Goal: Task Accomplishment & Management: Complete application form

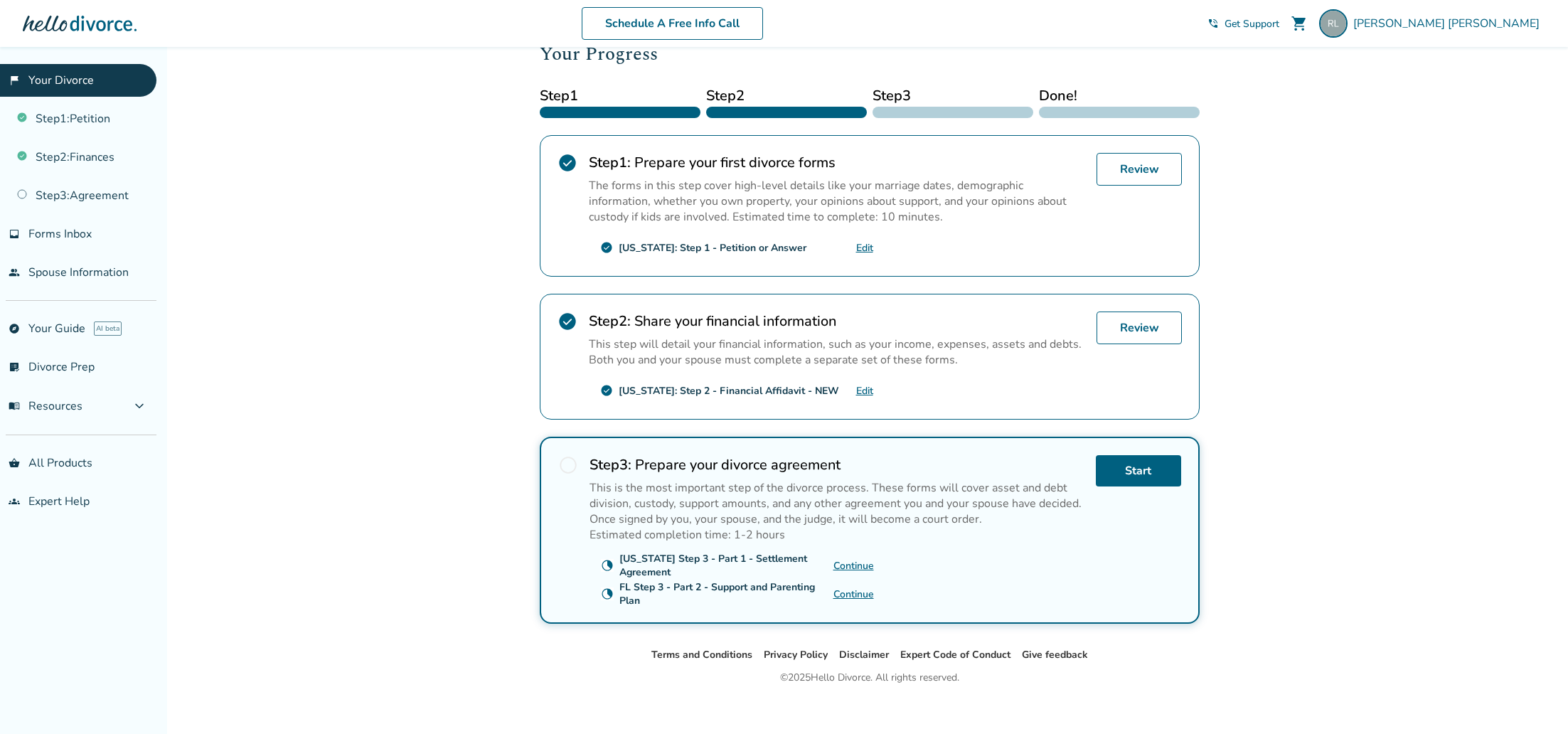
scroll to position [210, 0]
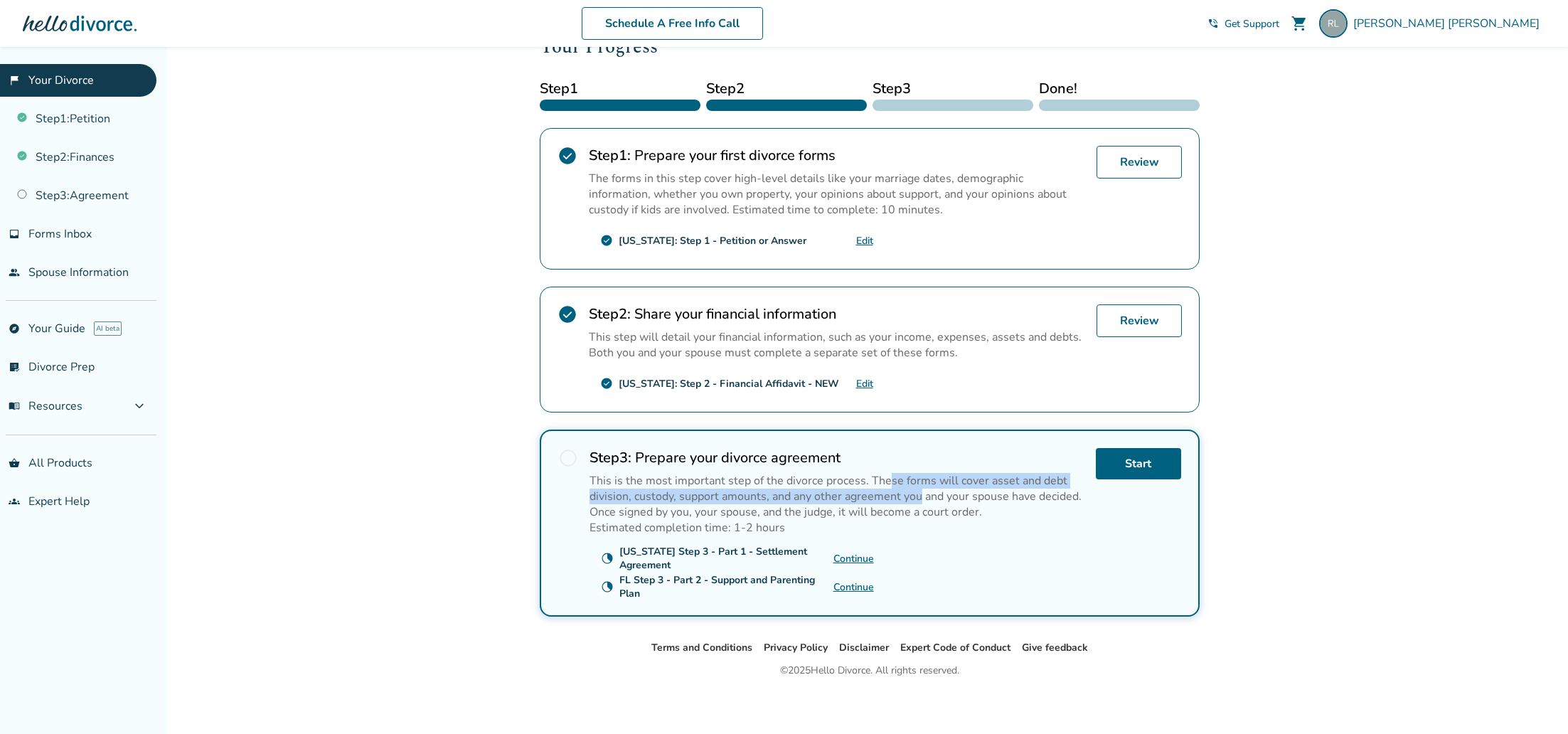
drag, startPoint x: 886, startPoint y: 472, endPoint x: 919, endPoint y: 498, distance: 42.0
click at [918, 496] on p "This is the most important step of the divorce process. These forms will cover …" at bounding box center [836, 496] width 495 height 47
click at [920, 498] on p "This is the most important step of the divorce process. These forms will cover …" at bounding box center [836, 496] width 495 height 47
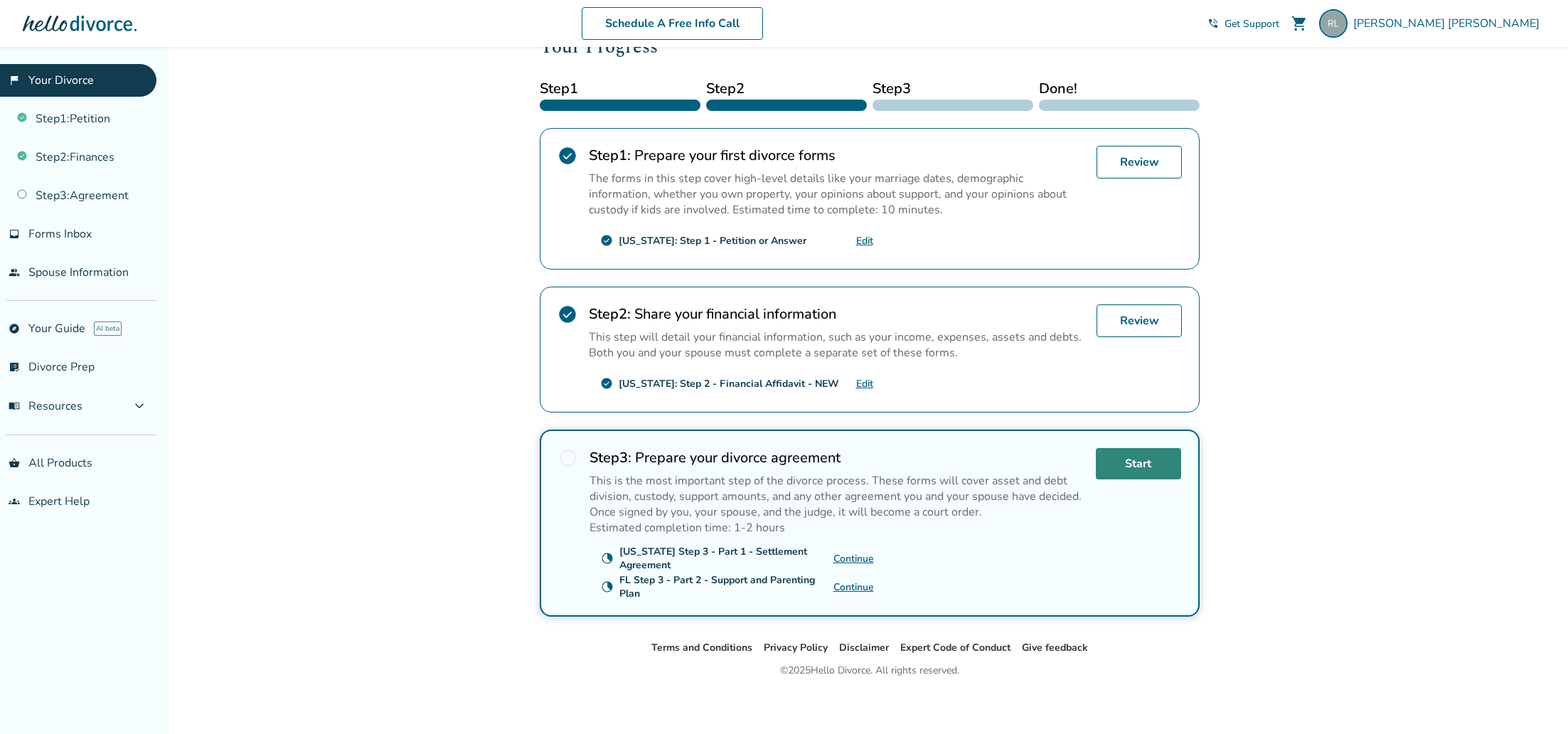
click at [1138, 458] on link "Start" at bounding box center [1138, 464] width 85 height 32
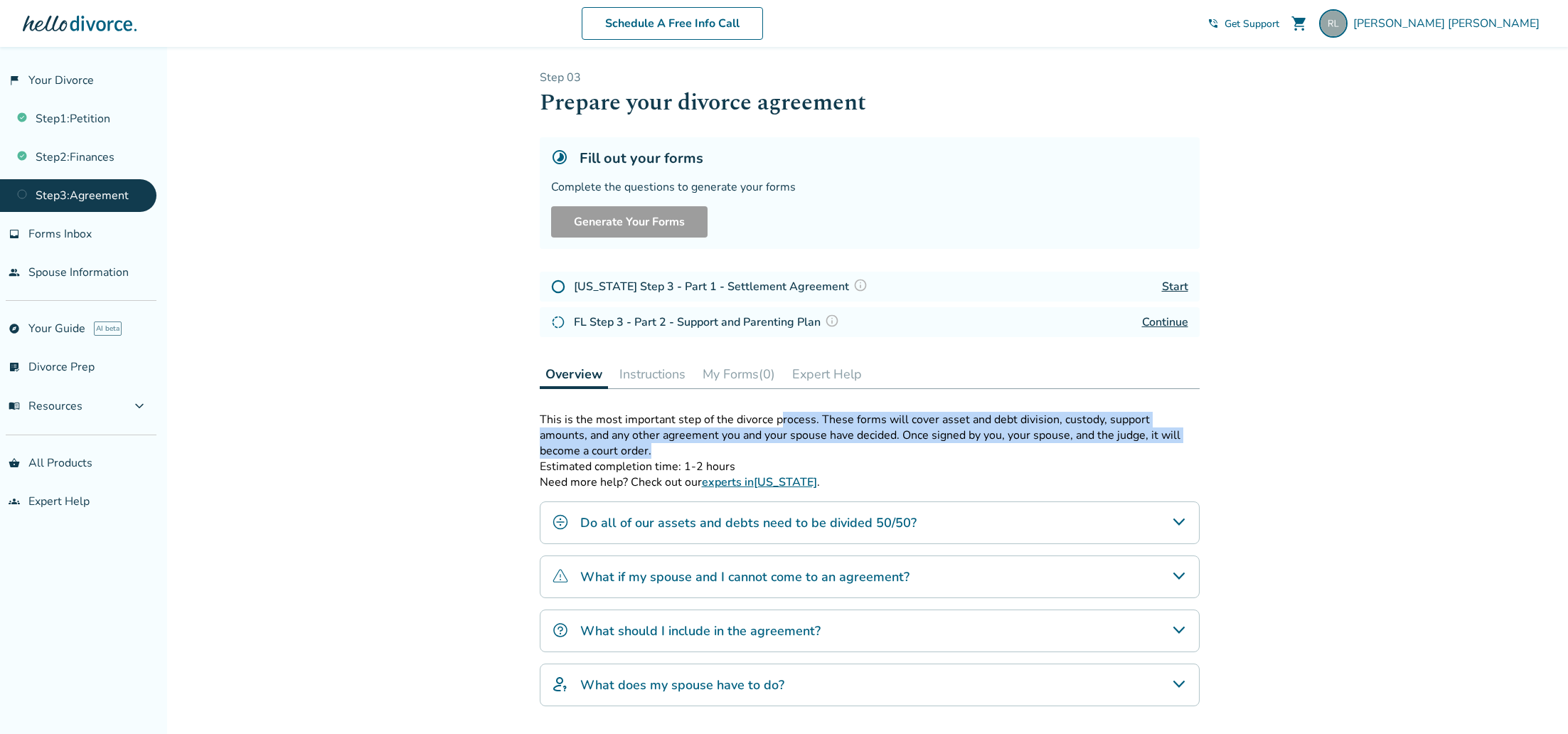
drag, startPoint x: 781, startPoint y: 419, endPoint x: 841, endPoint y: 450, distance: 67.5
click at [841, 450] on p "This is the most important step of the divorce process. These forms will cover …" at bounding box center [869, 435] width 660 height 47
click at [842, 451] on p "This is the most important step of the divorce process. These forms will cover …" at bounding box center [869, 435] width 660 height 47
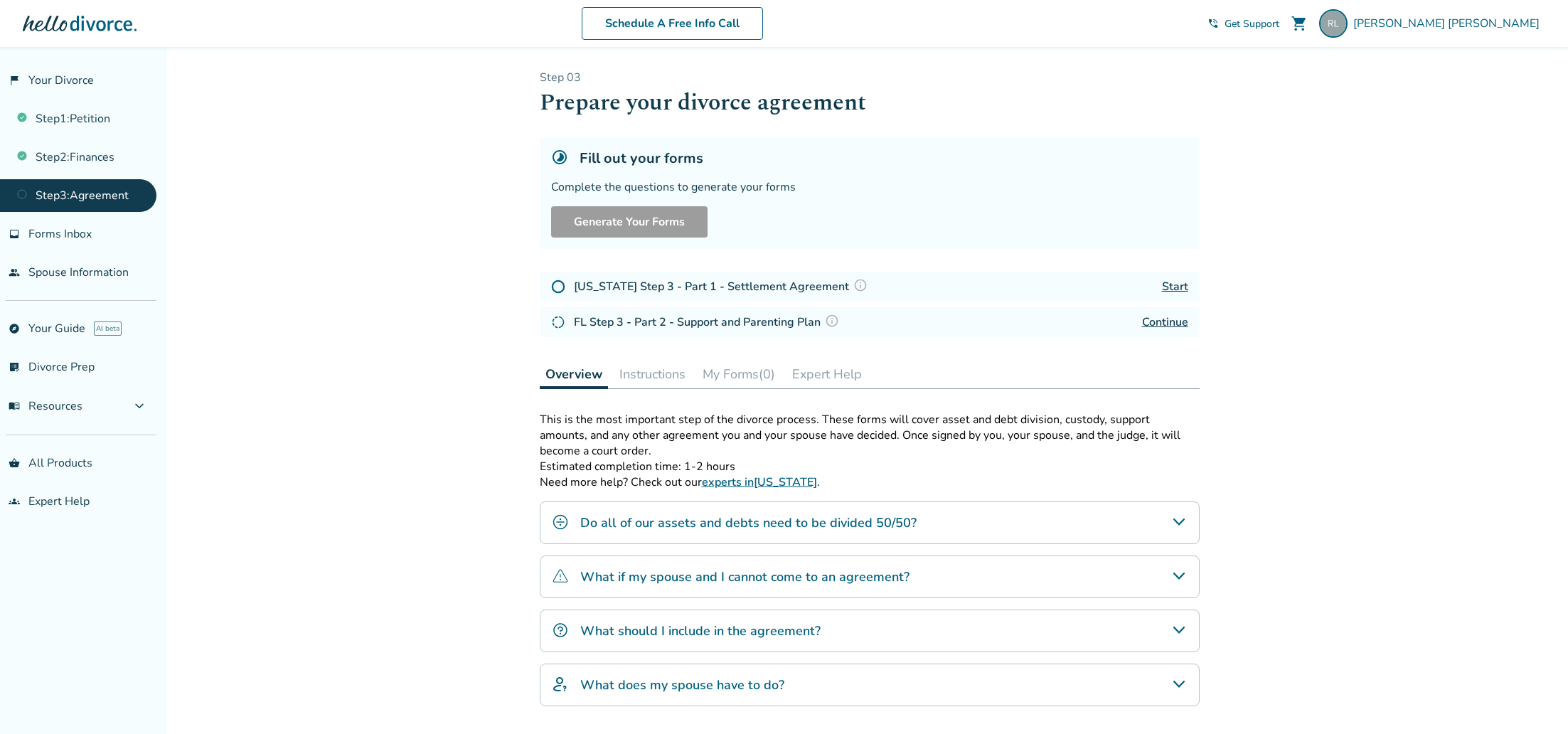
click at [828, 444] on p "This is the most important step of the divorce process. These forms will cover …" at bounding box center [869, 435] width 660 height 47
click at [895, 431] on p "This is the most important step of the divorce process. These forms will cover …" at bounding box center [869, 435] width 660 height 47
click at [969, 527] on div "Do all of our assets and debts need to be divided 50/50?" at bounding box center [869, 522] width 660 height 43
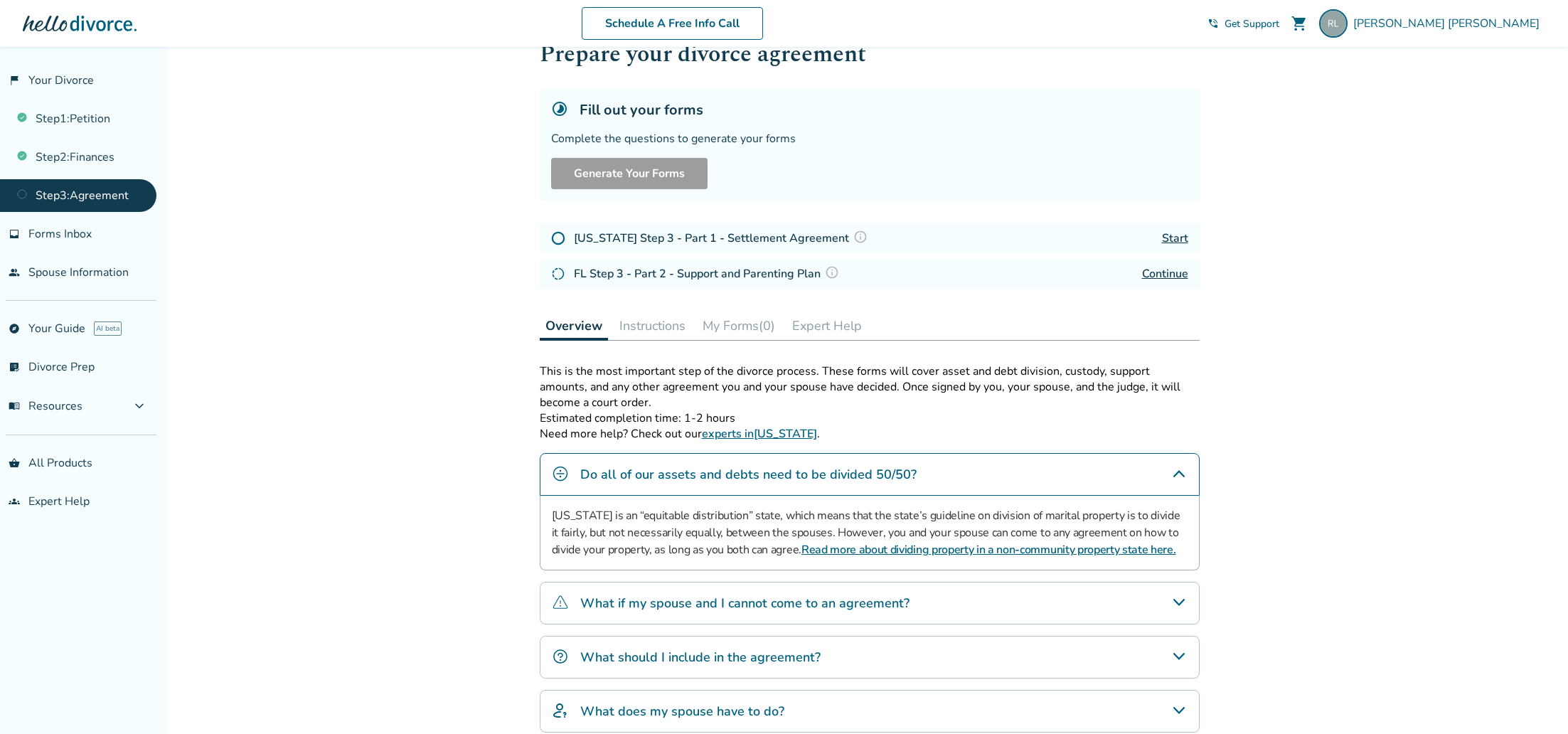
scroll to position [106, 0]
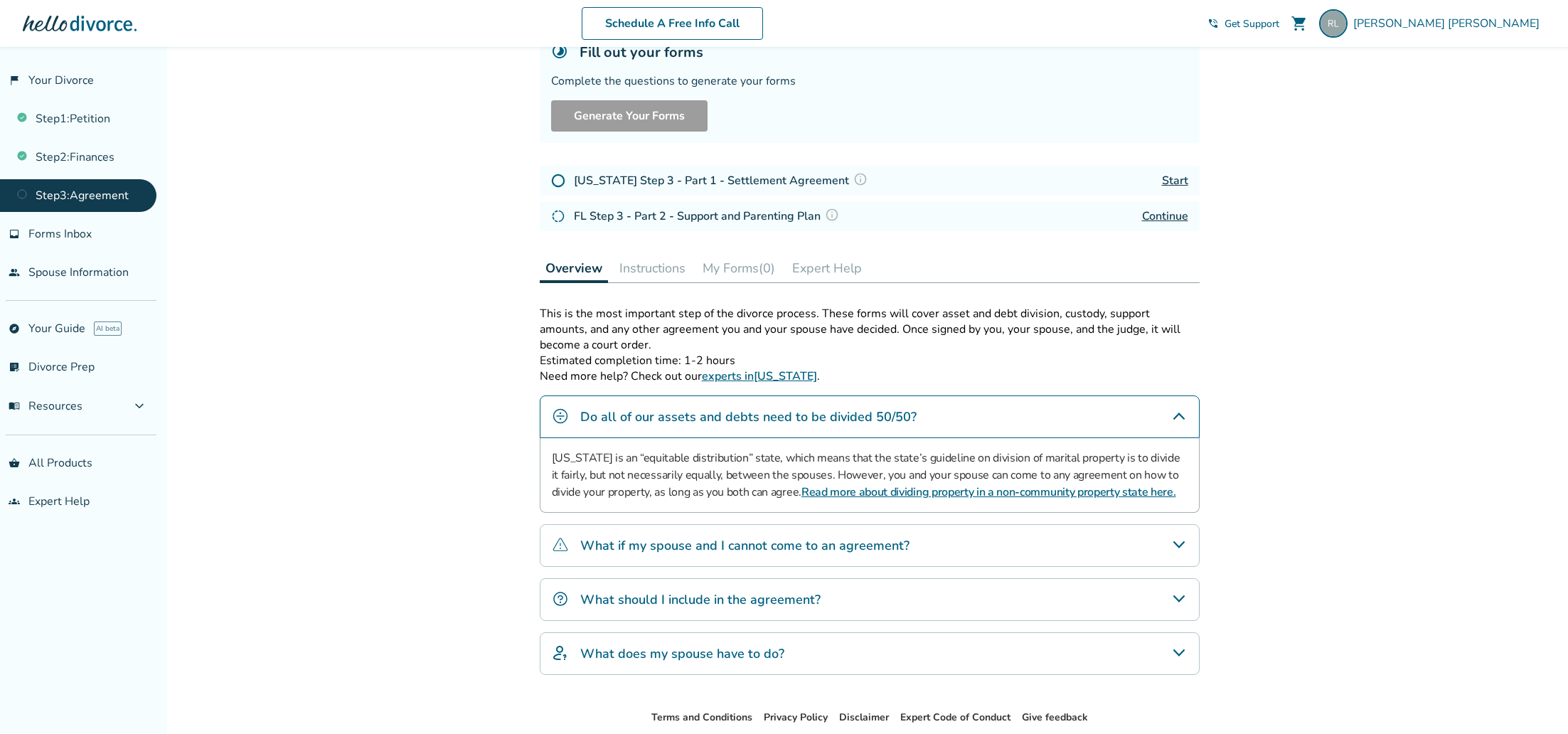
click at [1039, 538] on div "What if my spouse and I cannot come to an agreement?" at bounding box center [869, 546] width 660 height 43
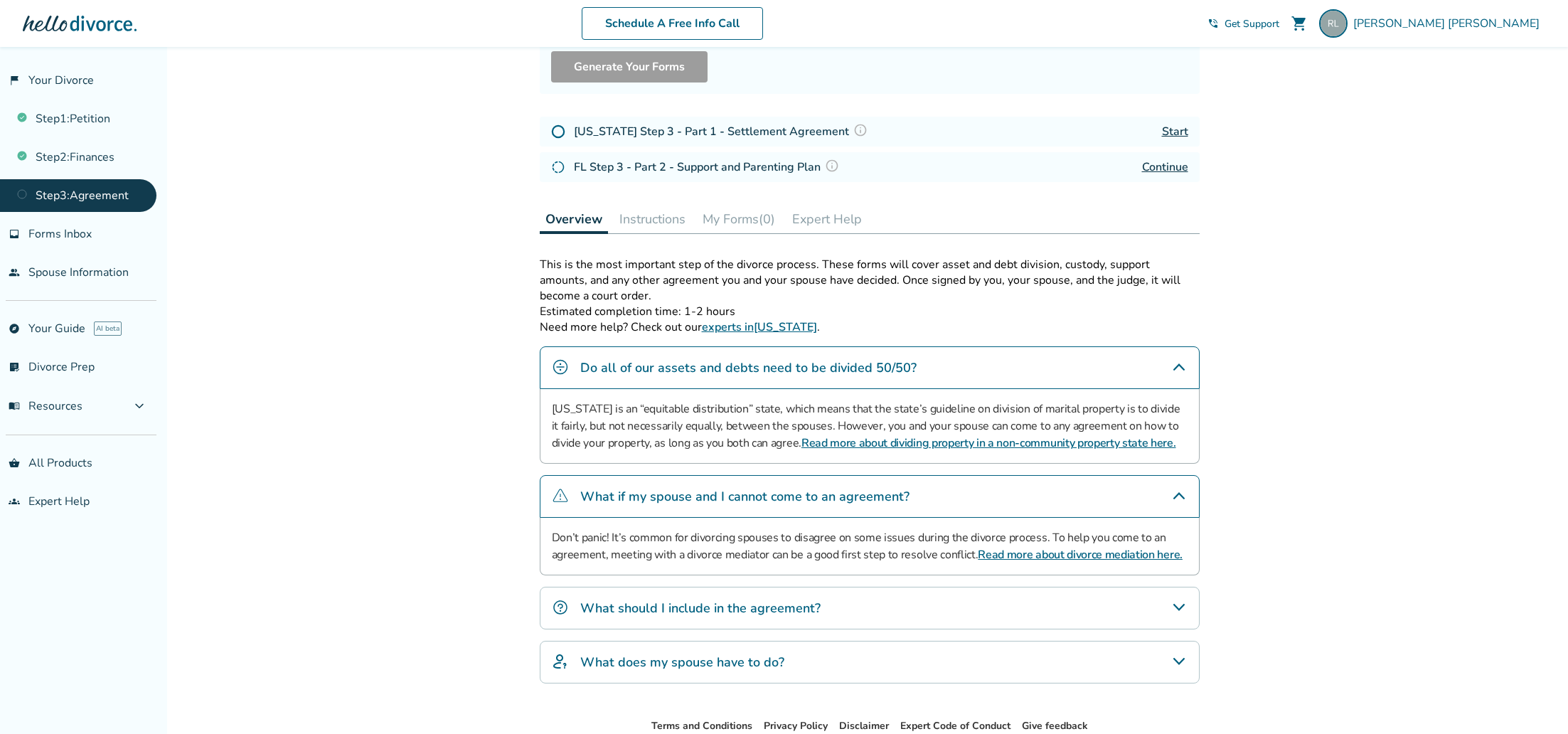
scroll to position [156, 0]
click at [1143, 599] on div "What should I include in the agreement?" at bounding box center [869, 607] width 660 height 43
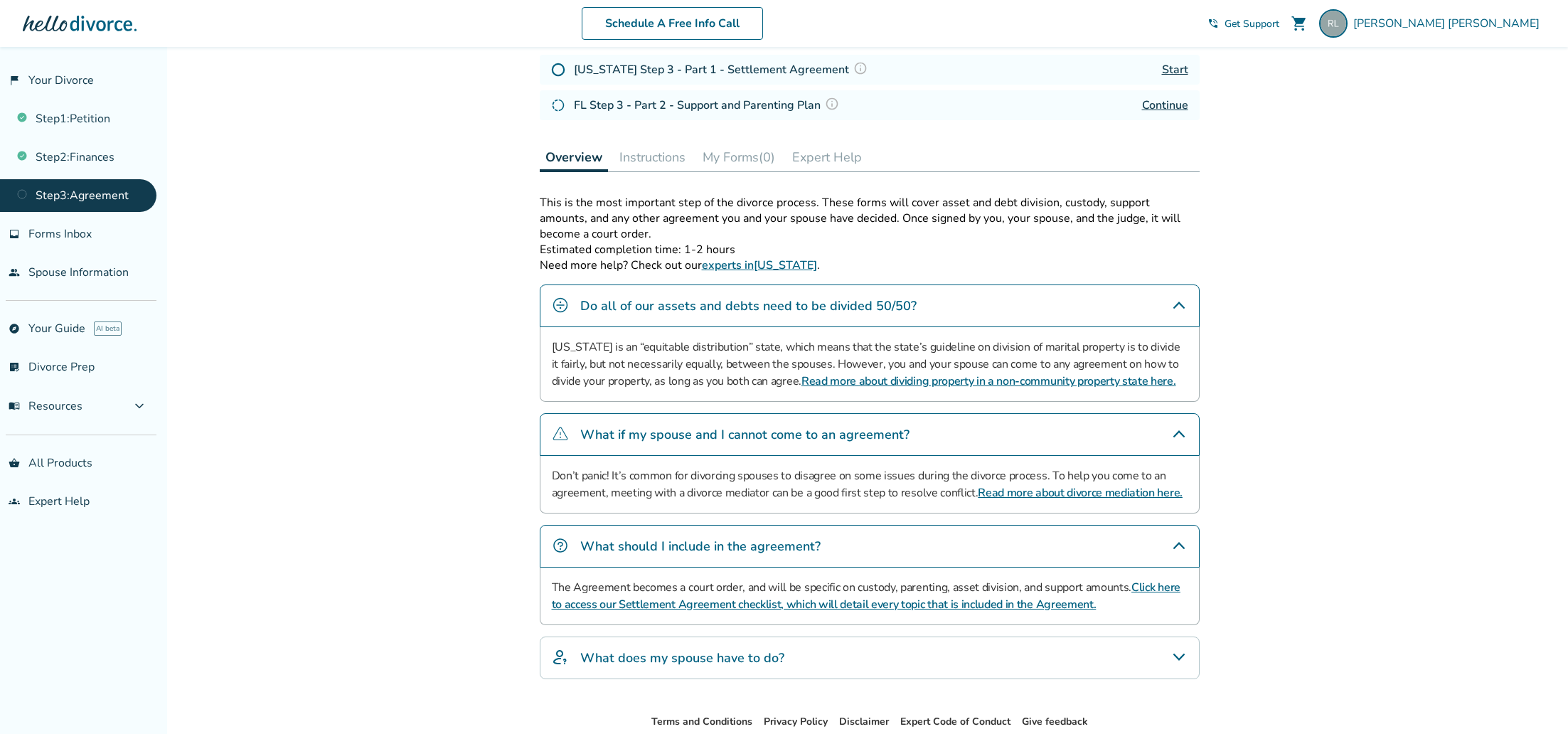
scroll to position [218, 0]
click at [1139, 661] on div "What does my spouse have to do?" at bounding box center [869, 656] width 660 height 43
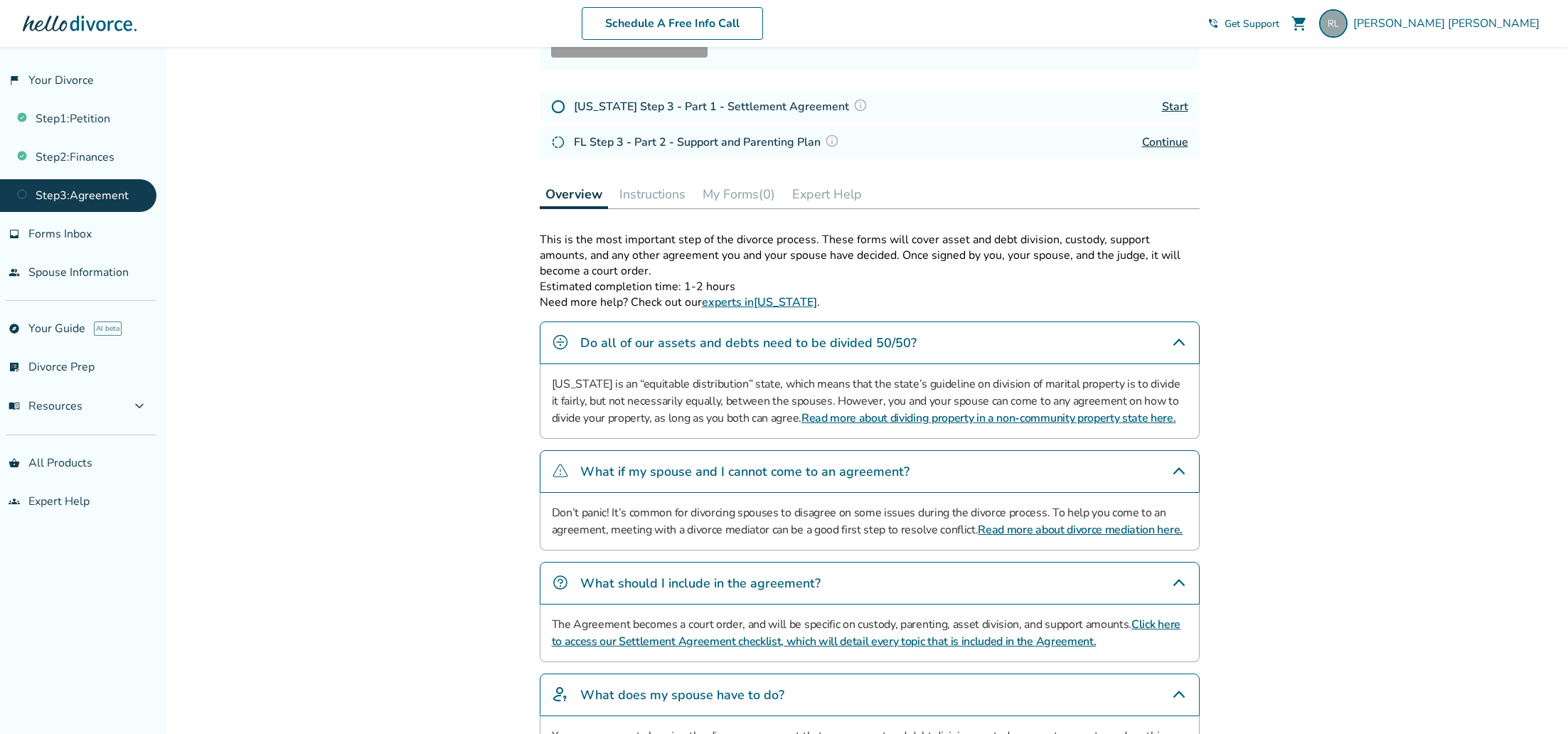
scroll to position [0, 0]
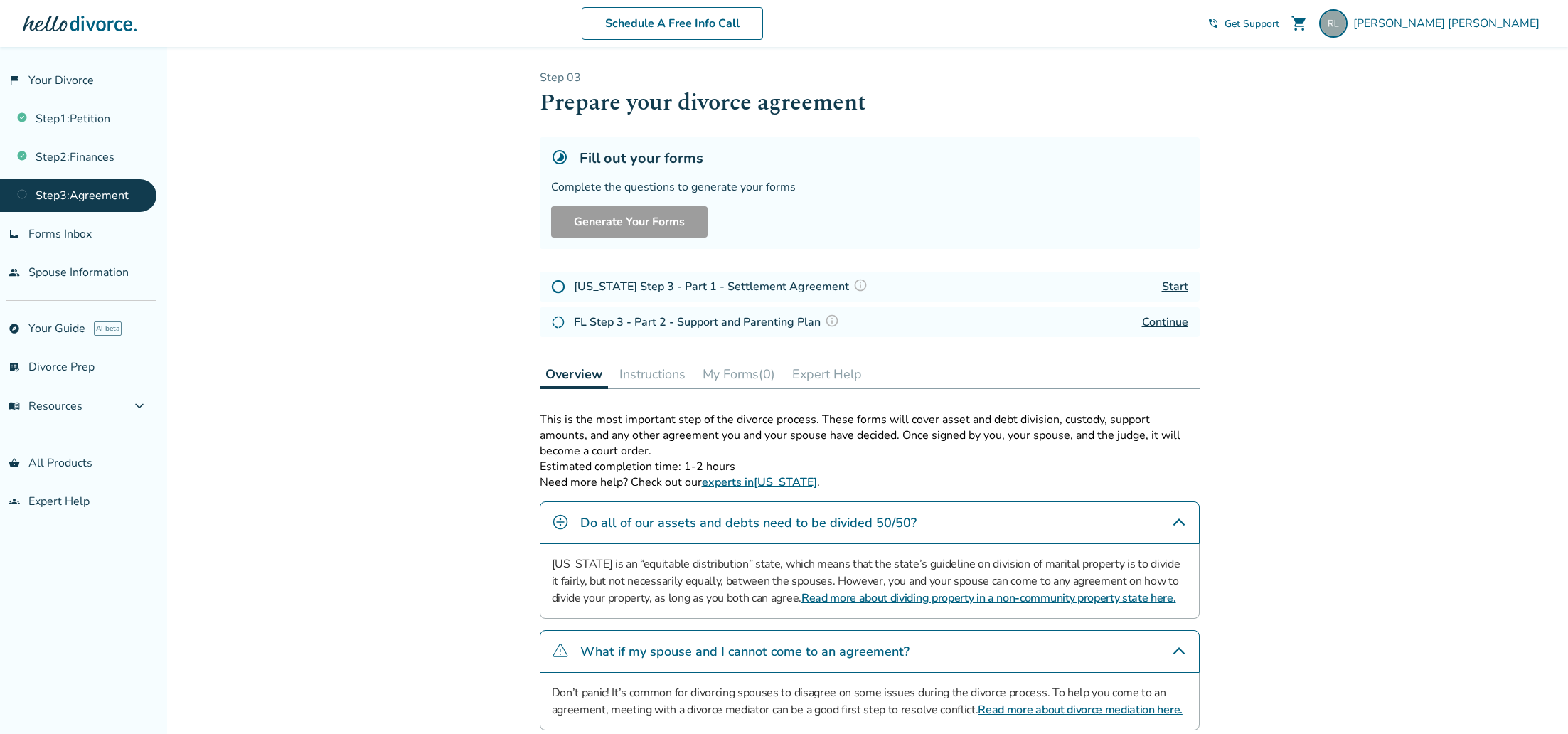
click at [1179, 285] on link "Start" at bounding box center [1175, 286] width 26 height 16
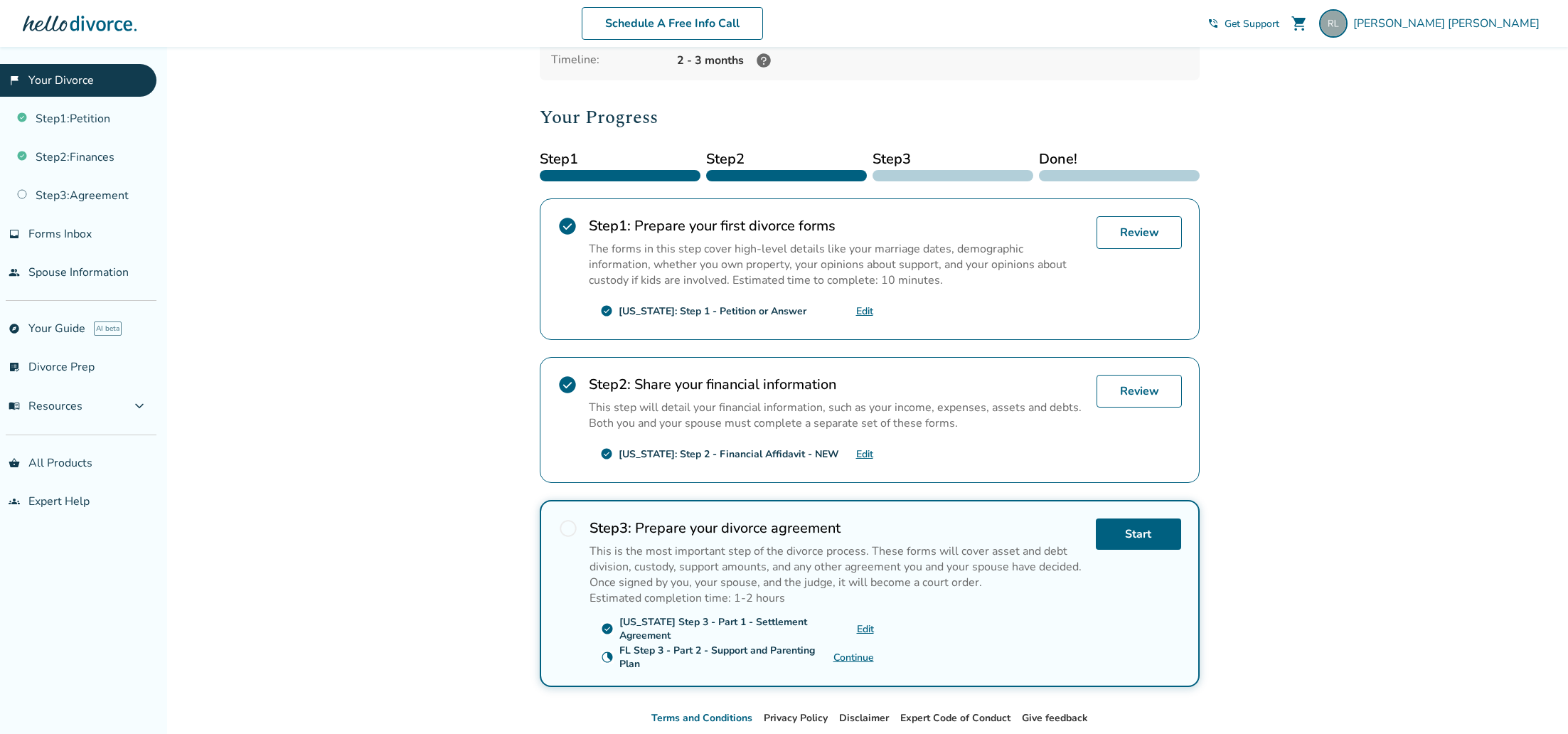
scroll to position [210, 0]
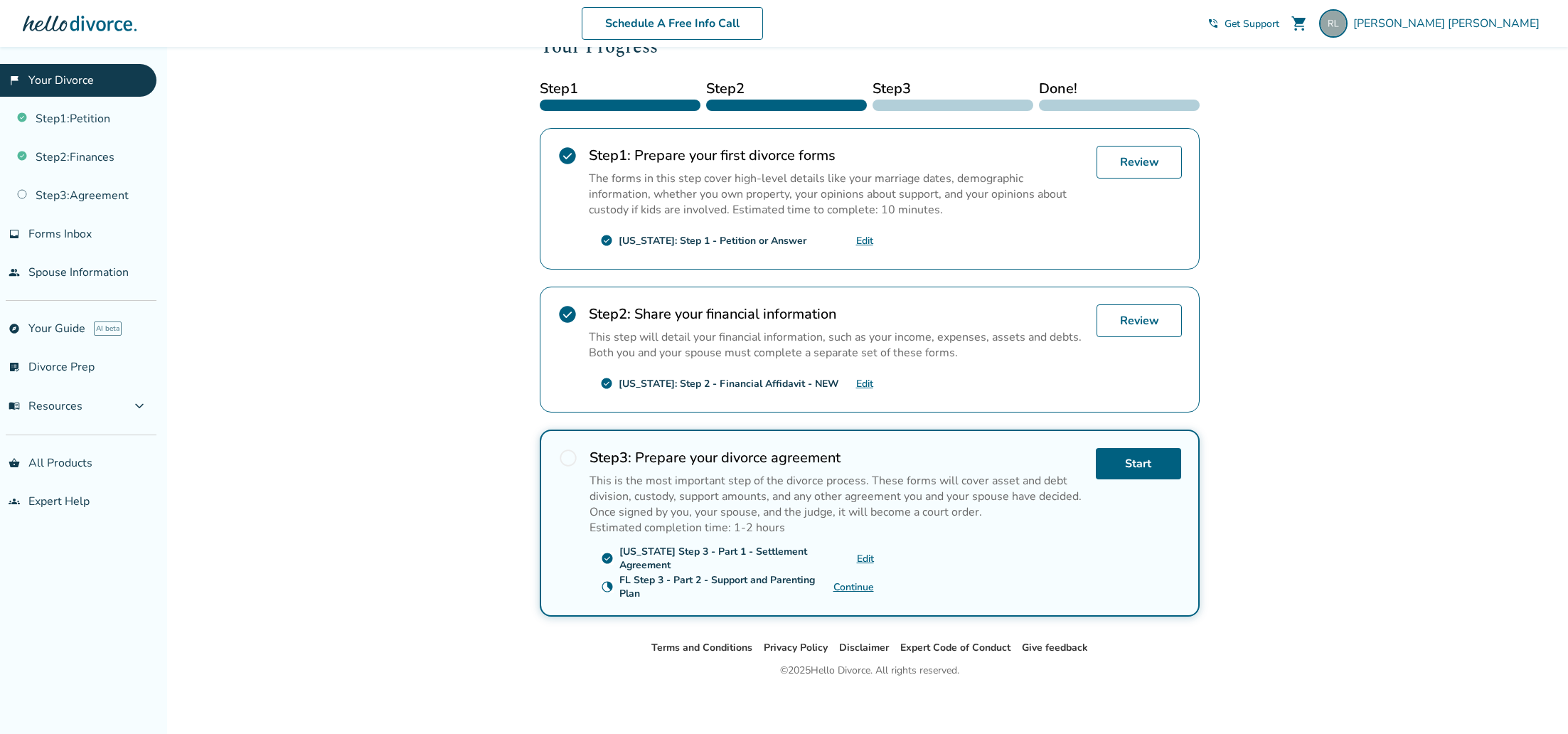
click at [842, 585] on link "Continue" at bounding box center [854, 586] width 41 height 14
click at [84, 400] on button "menu_book Resources expand_more" at bounding box center [78, 406] width 157 height 34
click at [62, 521] on link "After Divorce" at bounding box center [78, 516] width 157 height 32
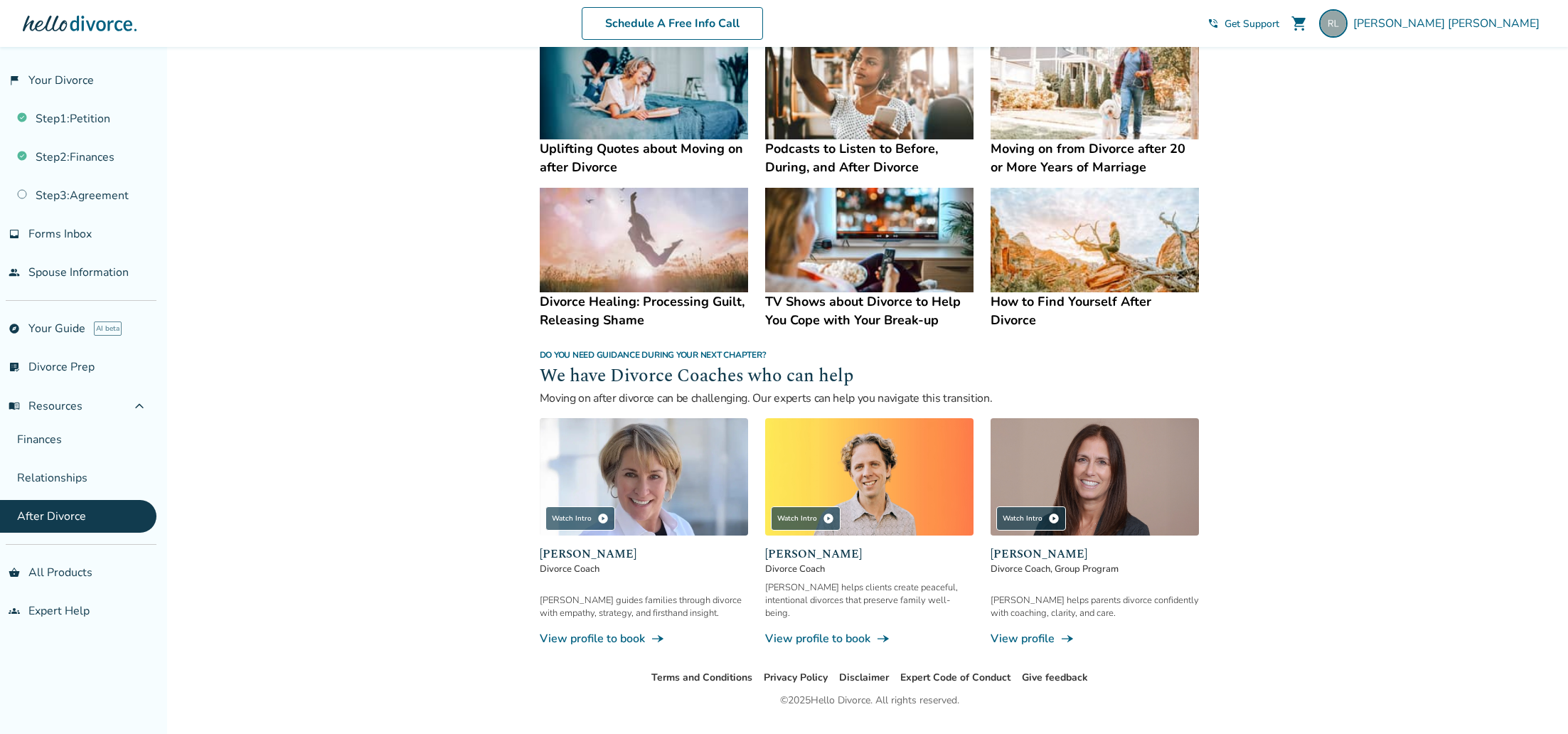
scroll to position [1011, 0]
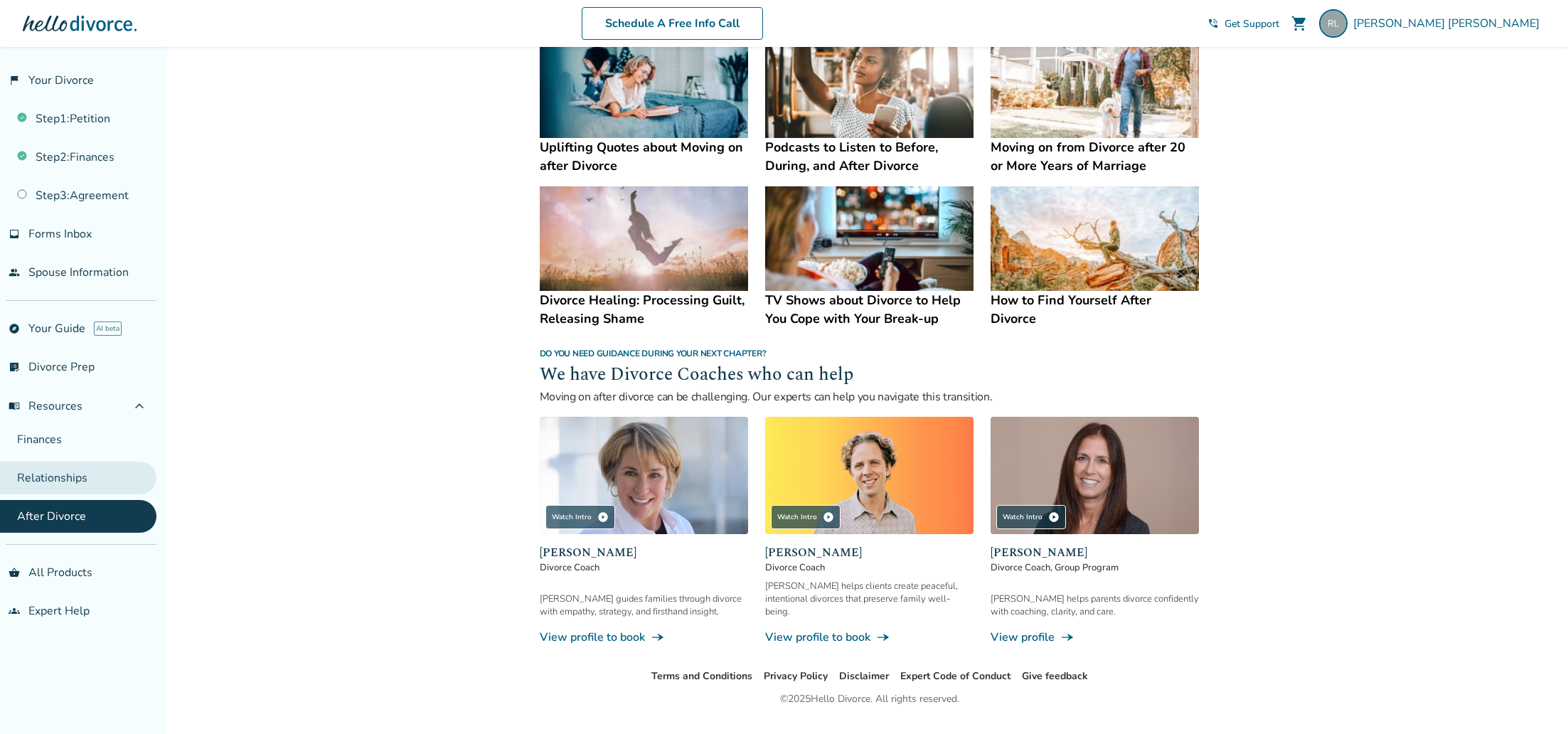
click at [97, 470] on link "Relationships" at bounding box center [78, 477] width 157 height 32
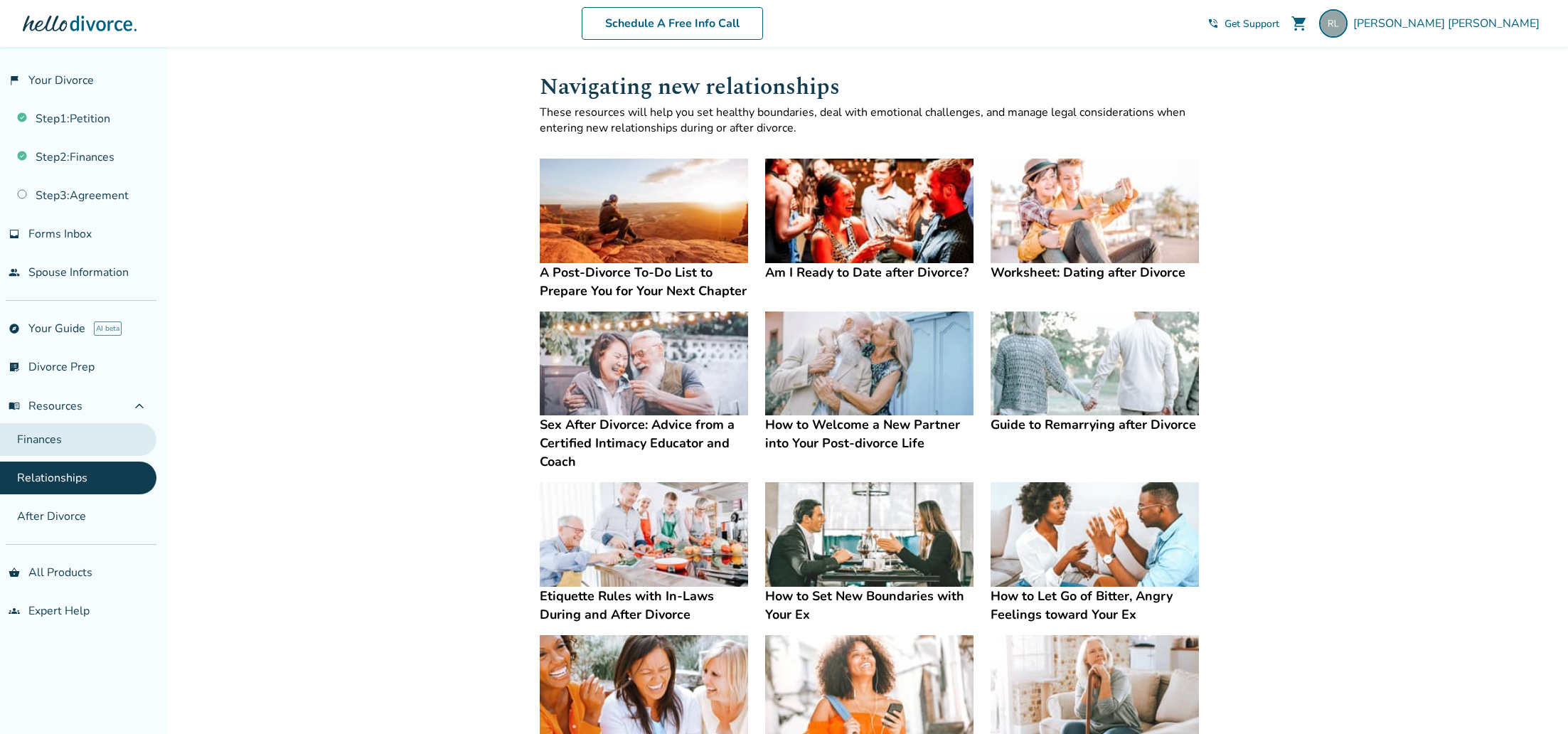
click at [43, 435] on link "Finances" at bounding box center [78, 439] width 157 height 32
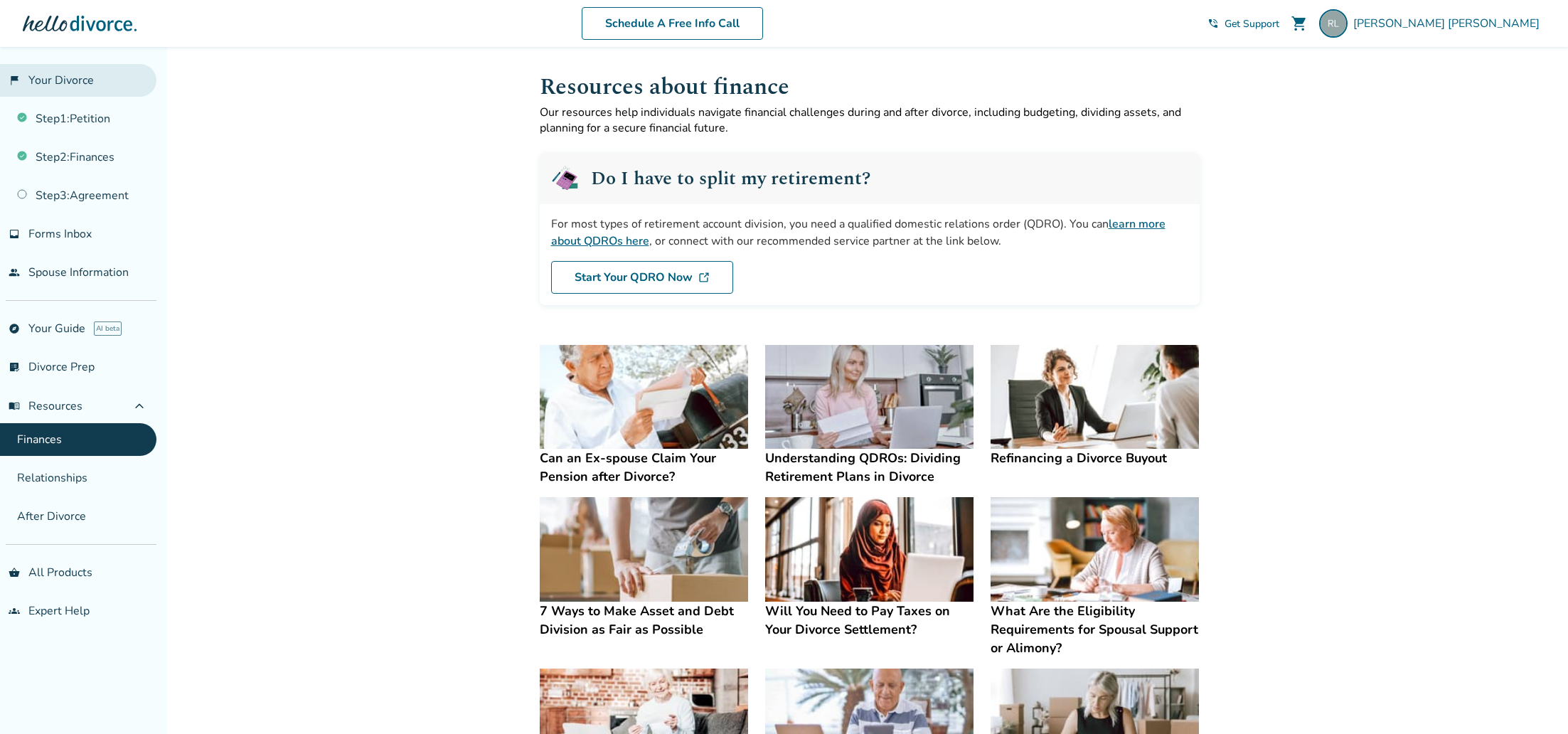
click at [58, 73] on link "flag_2 Your Divorce" at bounding box center [78, 80] width 157 height 32
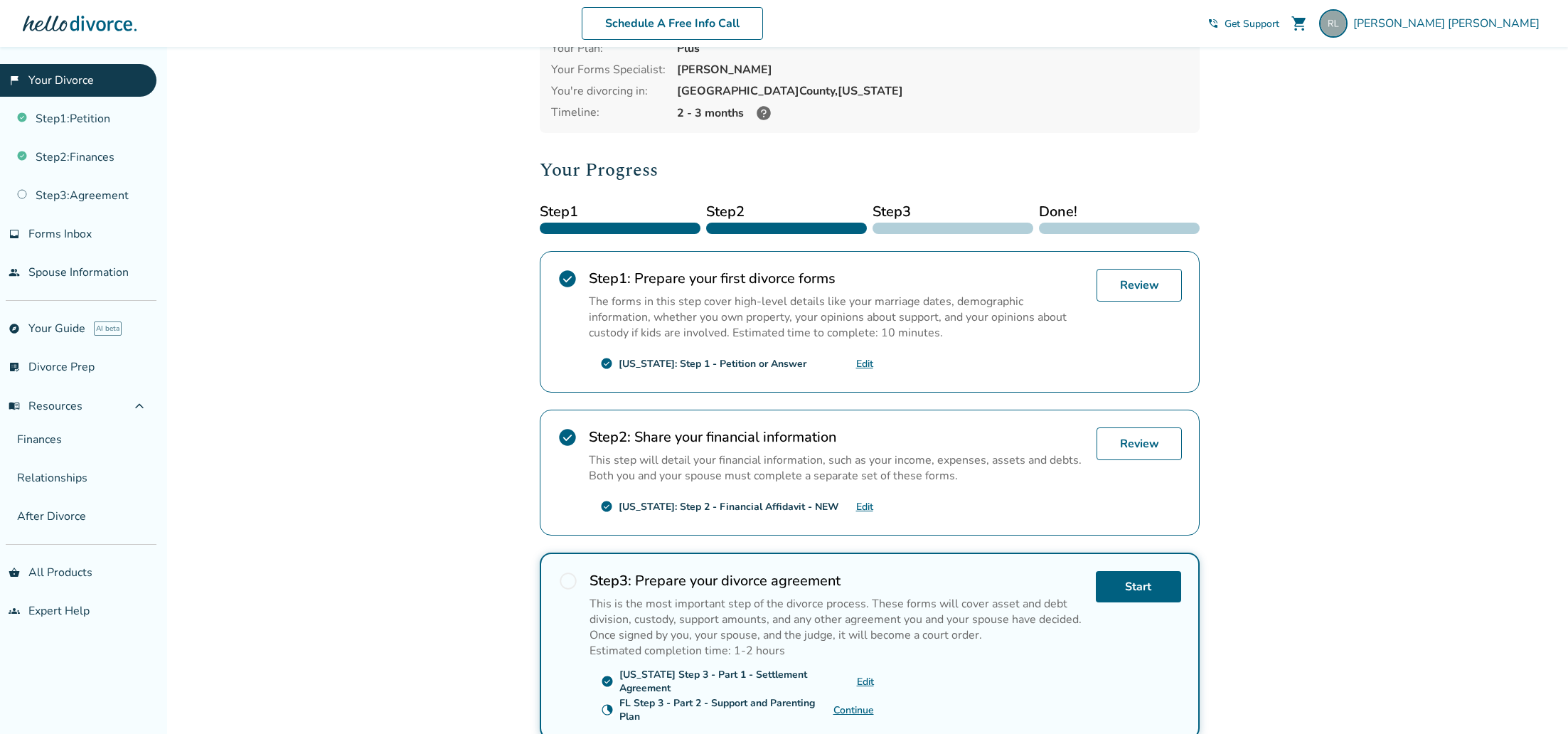
scroll to position [210, 0]
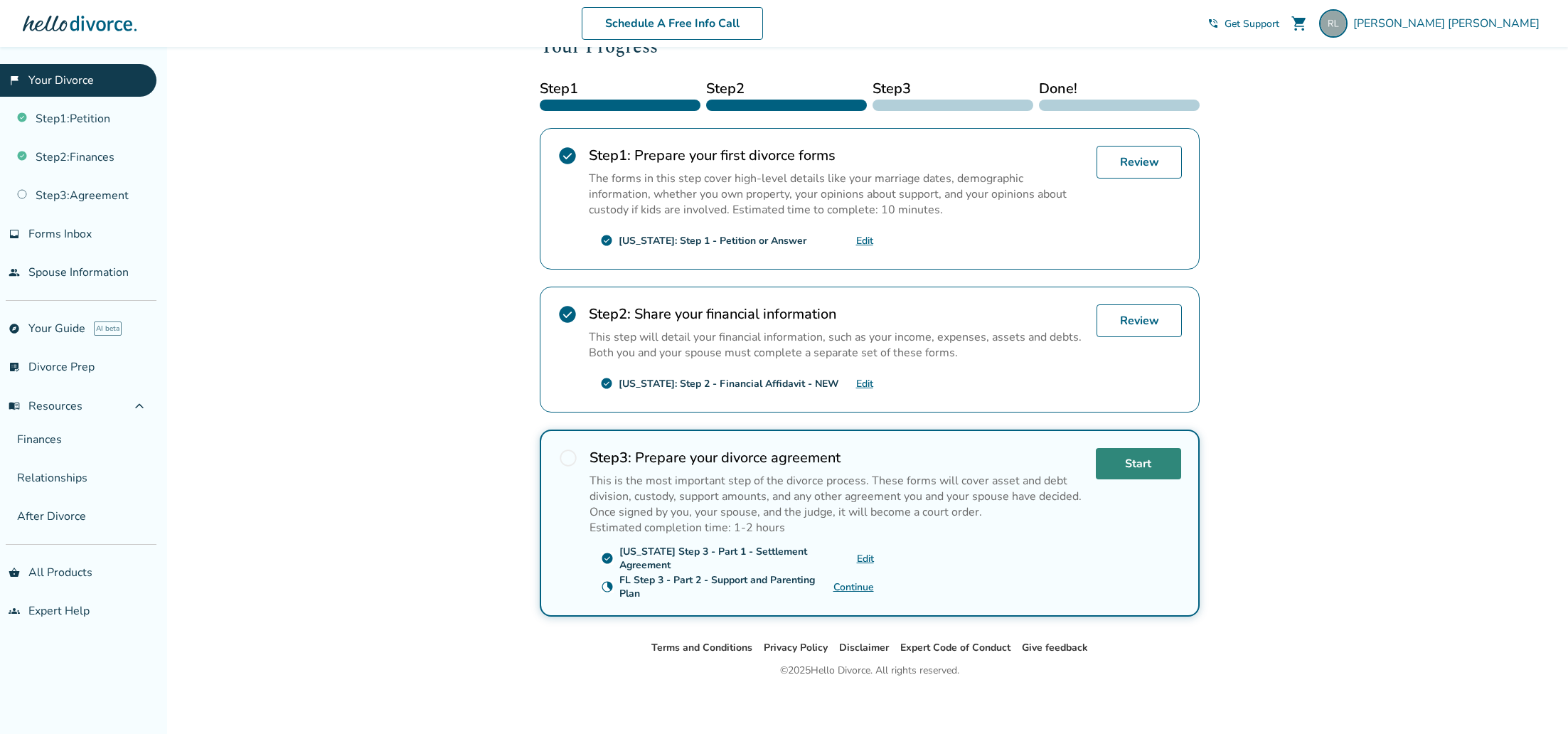
click at [1154, 459] on link "Start" at bounding box center [1138, 464] width 85 height 32
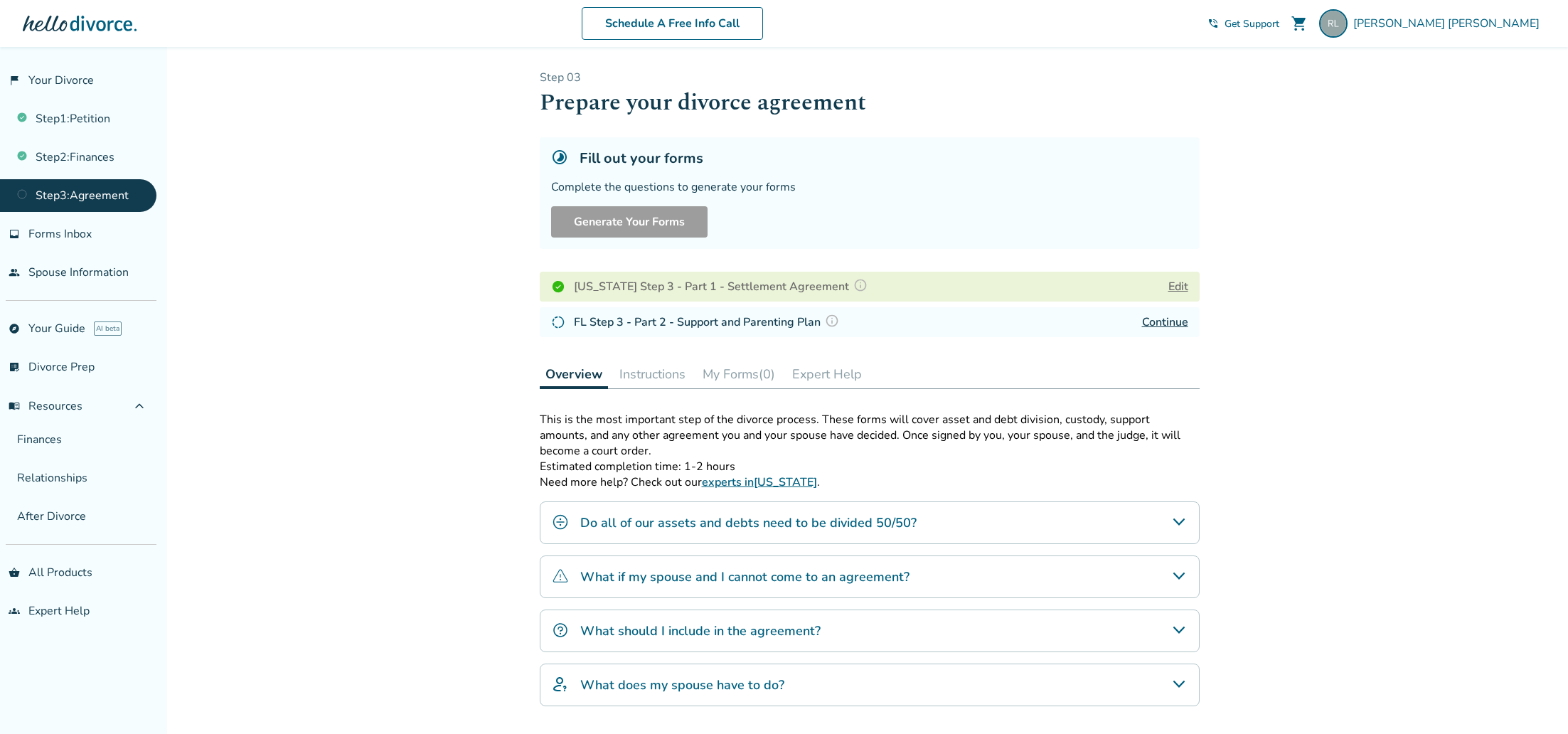
click at [1171, 327] on link "Continue" at bounding box center [1165, 322] width 46 height 16
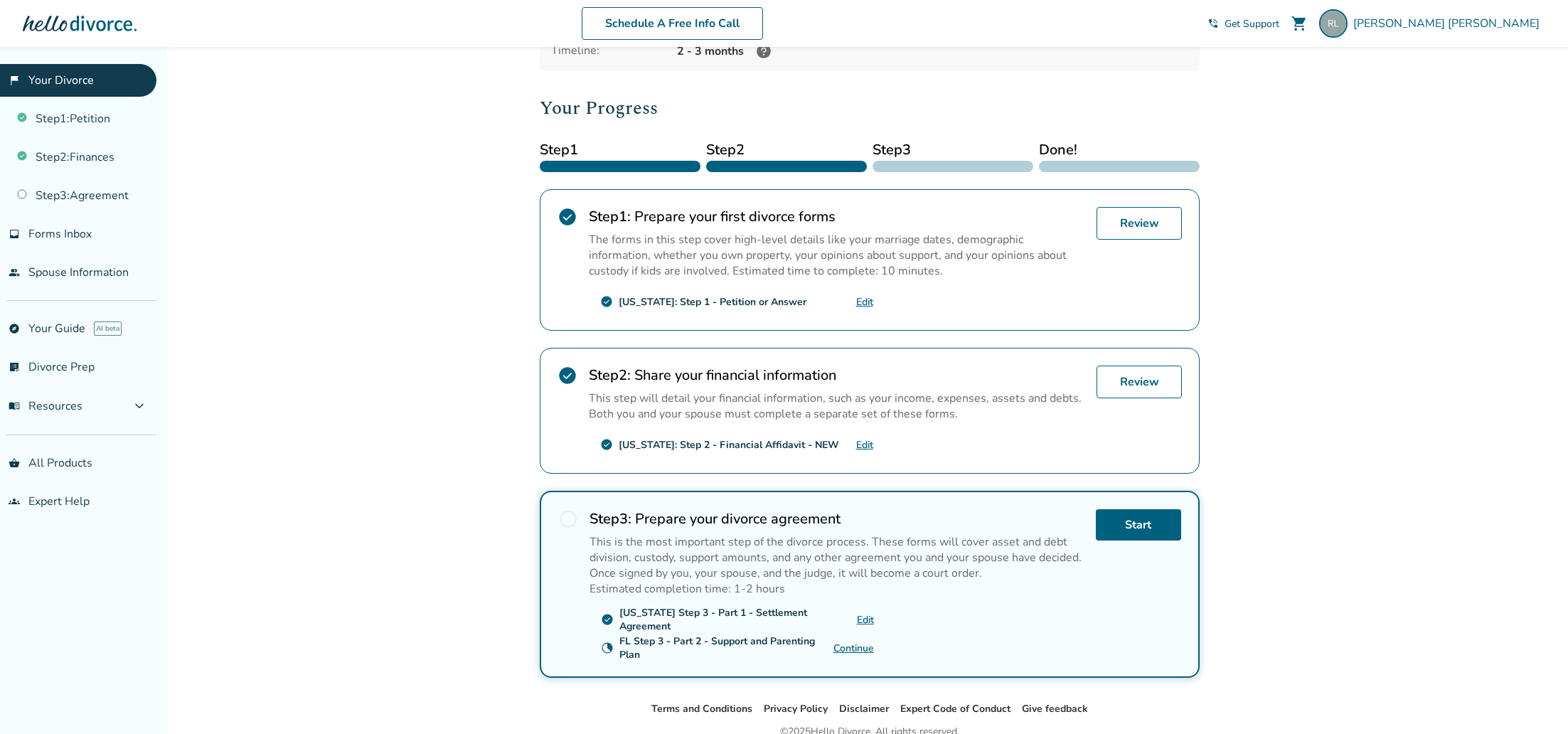
scroll to position [210, 0]
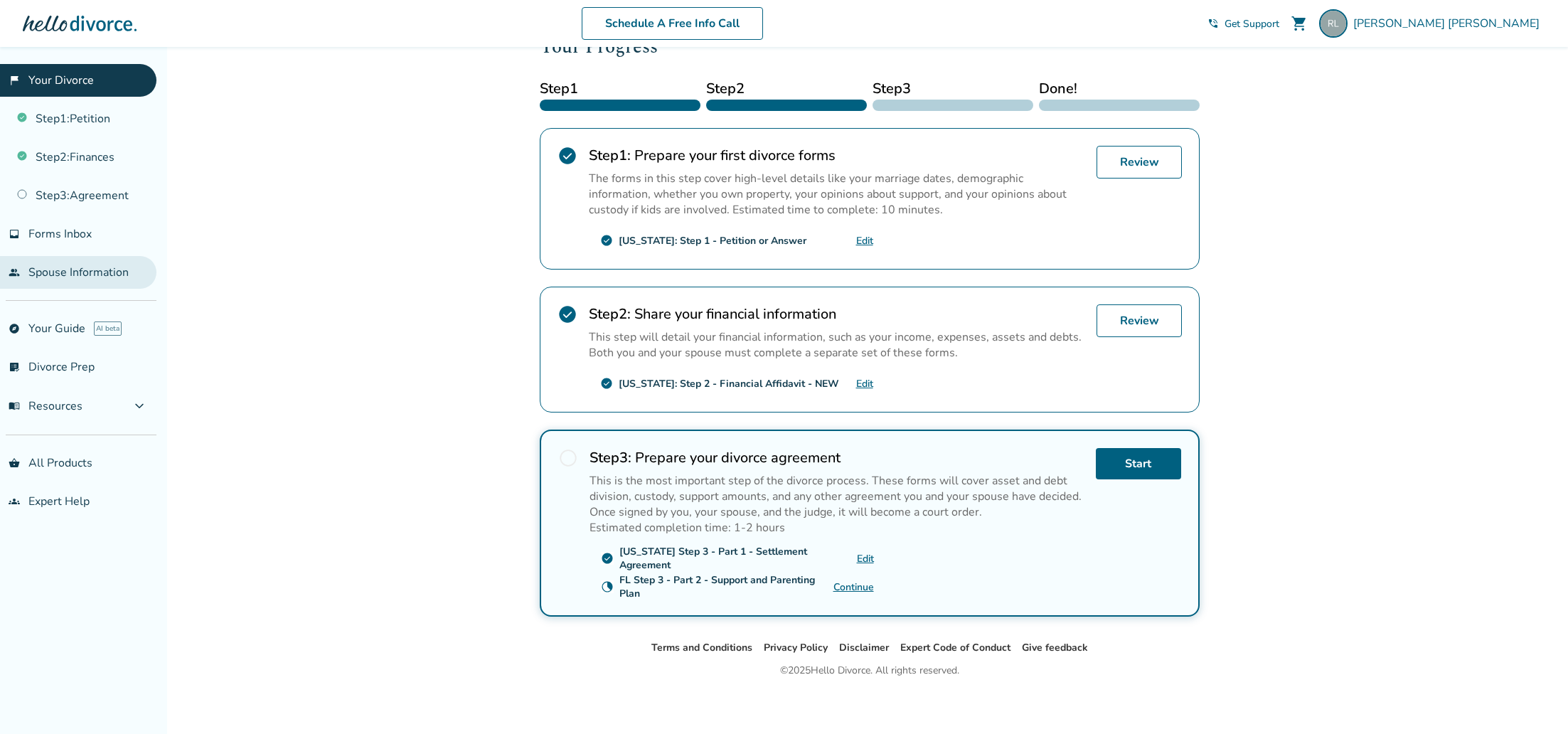
click at [83, 264] on link "people Spouse Information" at bounding box center [78, 272] width 157 height 32
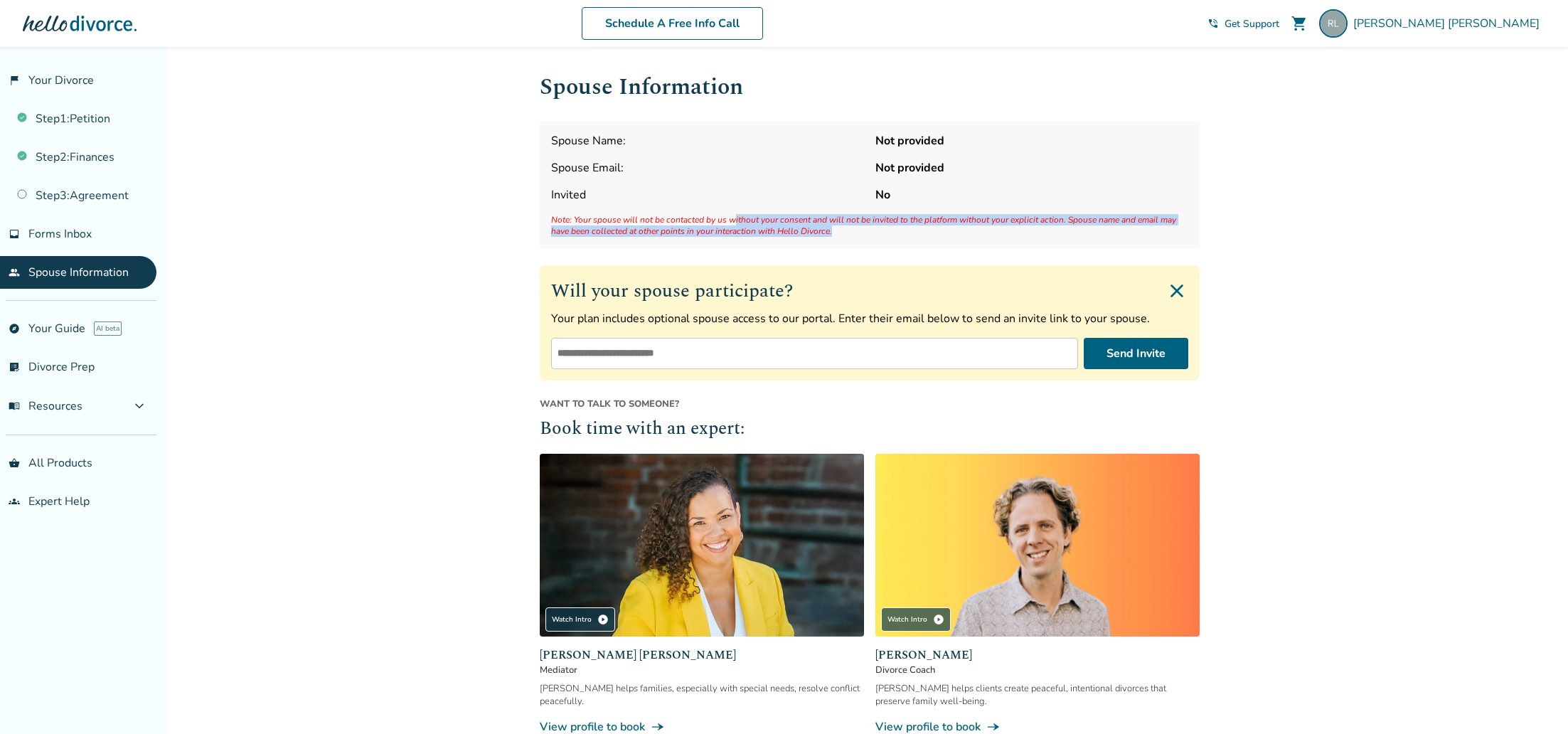
drag, startPoint x: 732, startPoint y: 214, endPoint x: 742, endPoint y: 245, distance: 32.6
click at [742, 245] on div "Spouse Name: Not provided Spouse Email: Not provided Invited No Note: Your spou…" at bounding box center [869, 185] width 660 height 126
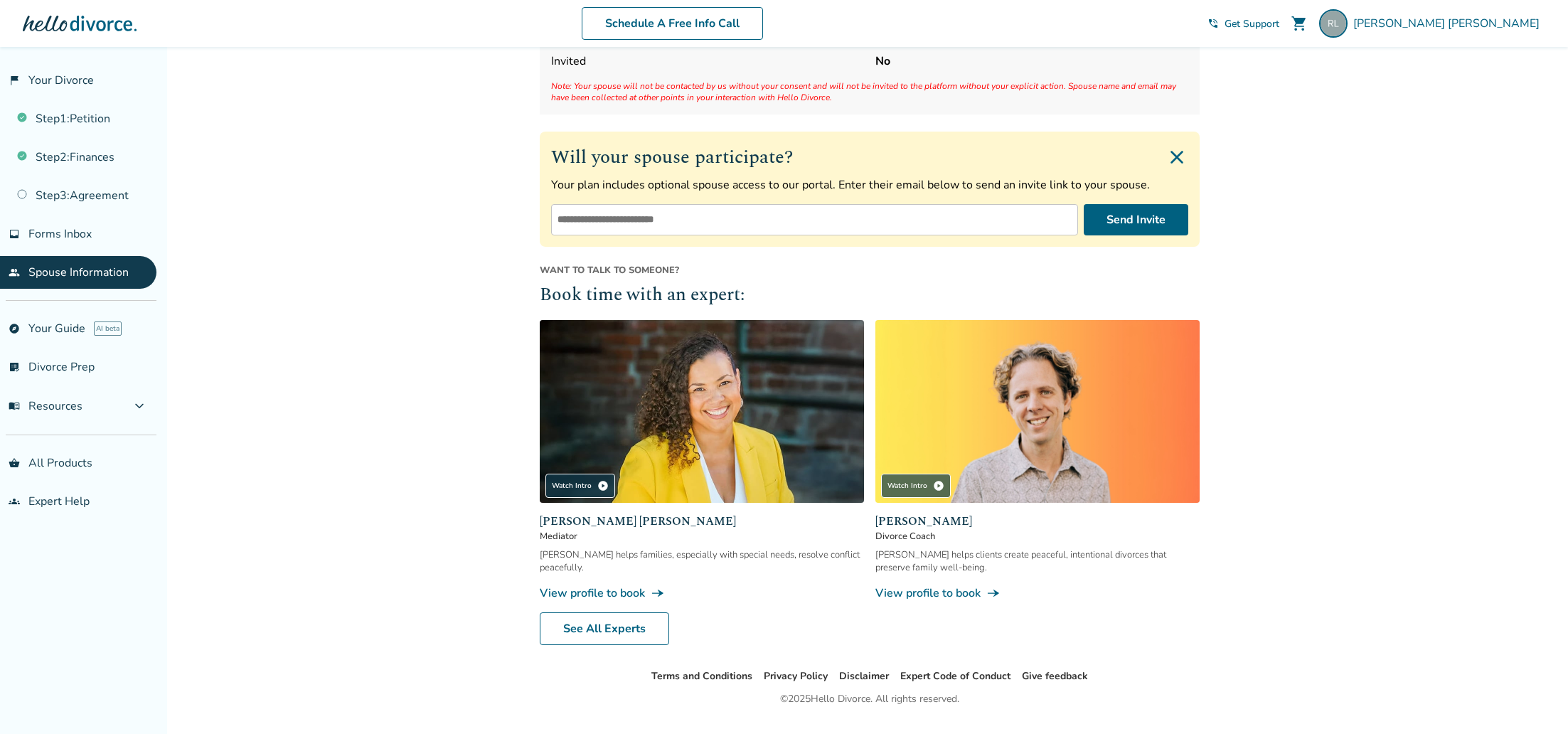
scroll to position [162, 0]
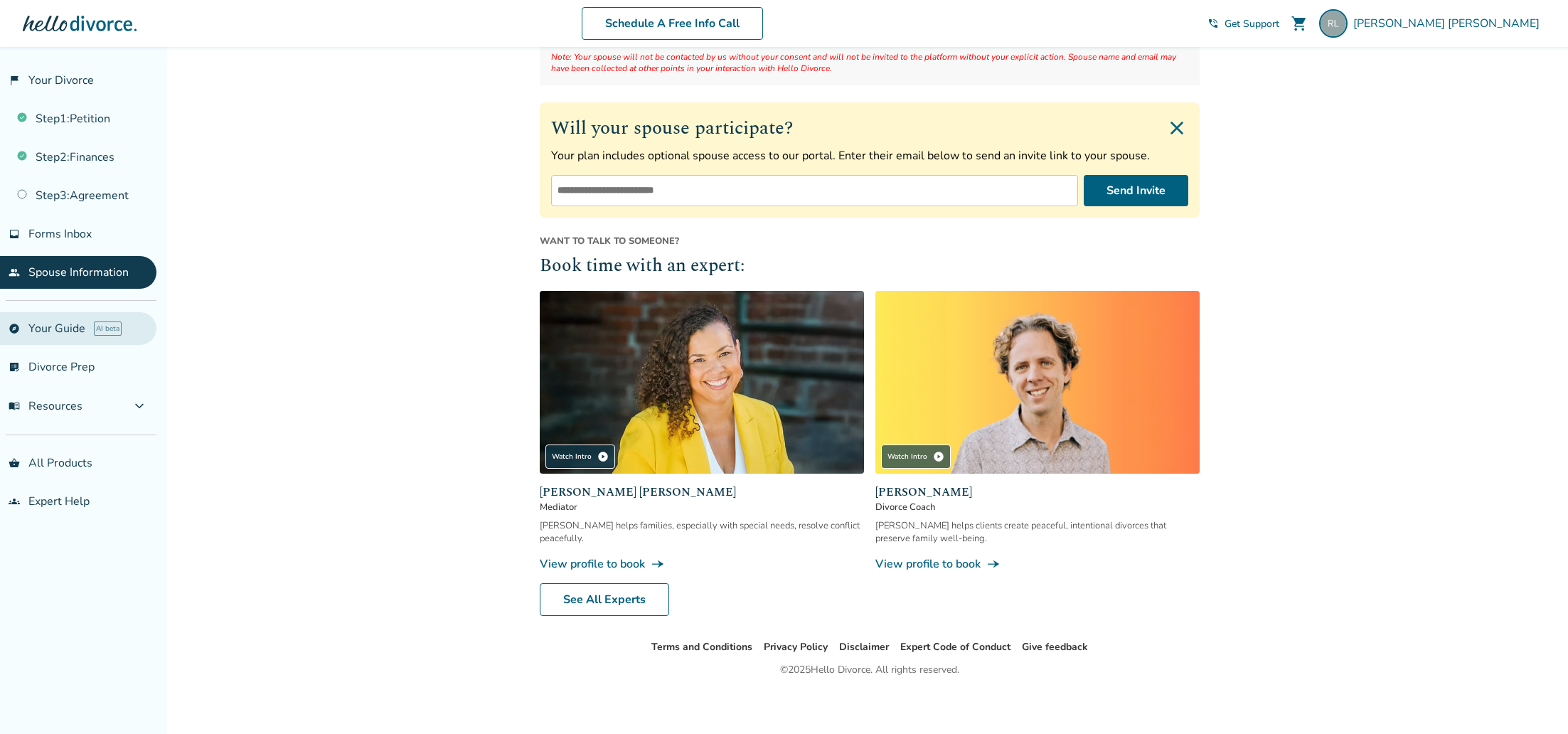
click at [74, 331] on link "explore Your Guide AI beta" at bounding box center [78, 328] width 157 height 32
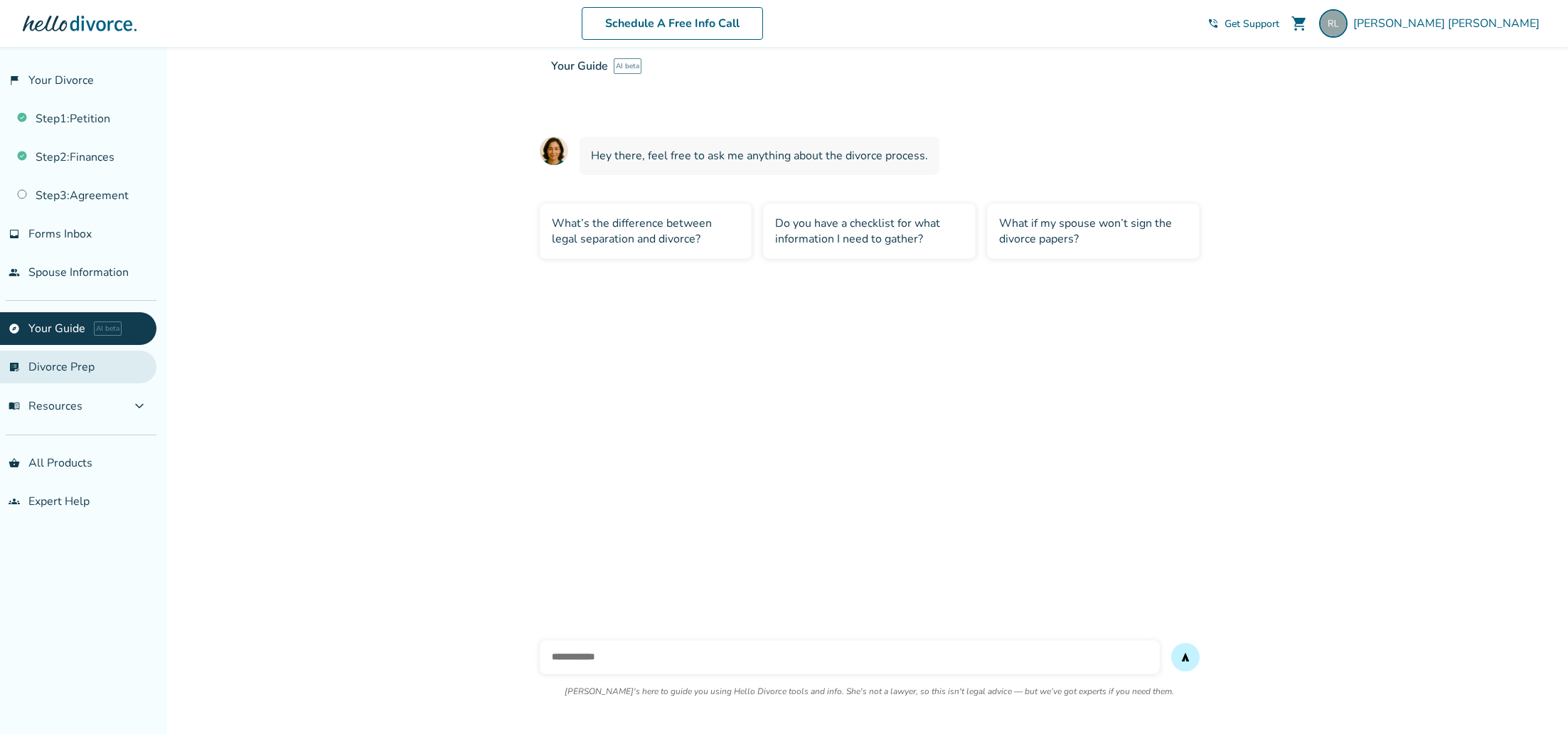
click at [65, 376] on link "list_alt_check Divorce Prep" at bounding box center [78, 367] width 157 height 32
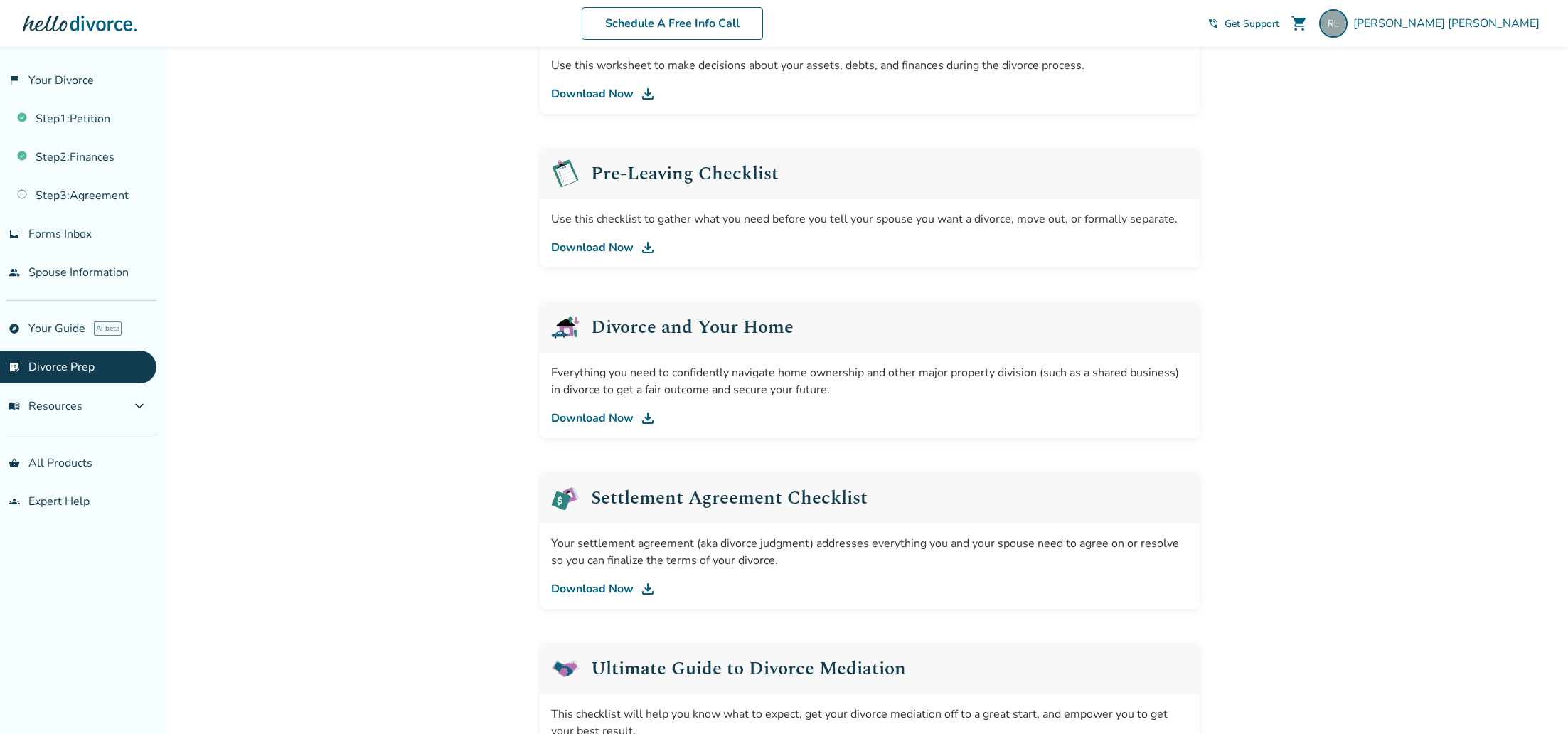
scroll to position [446, 0]
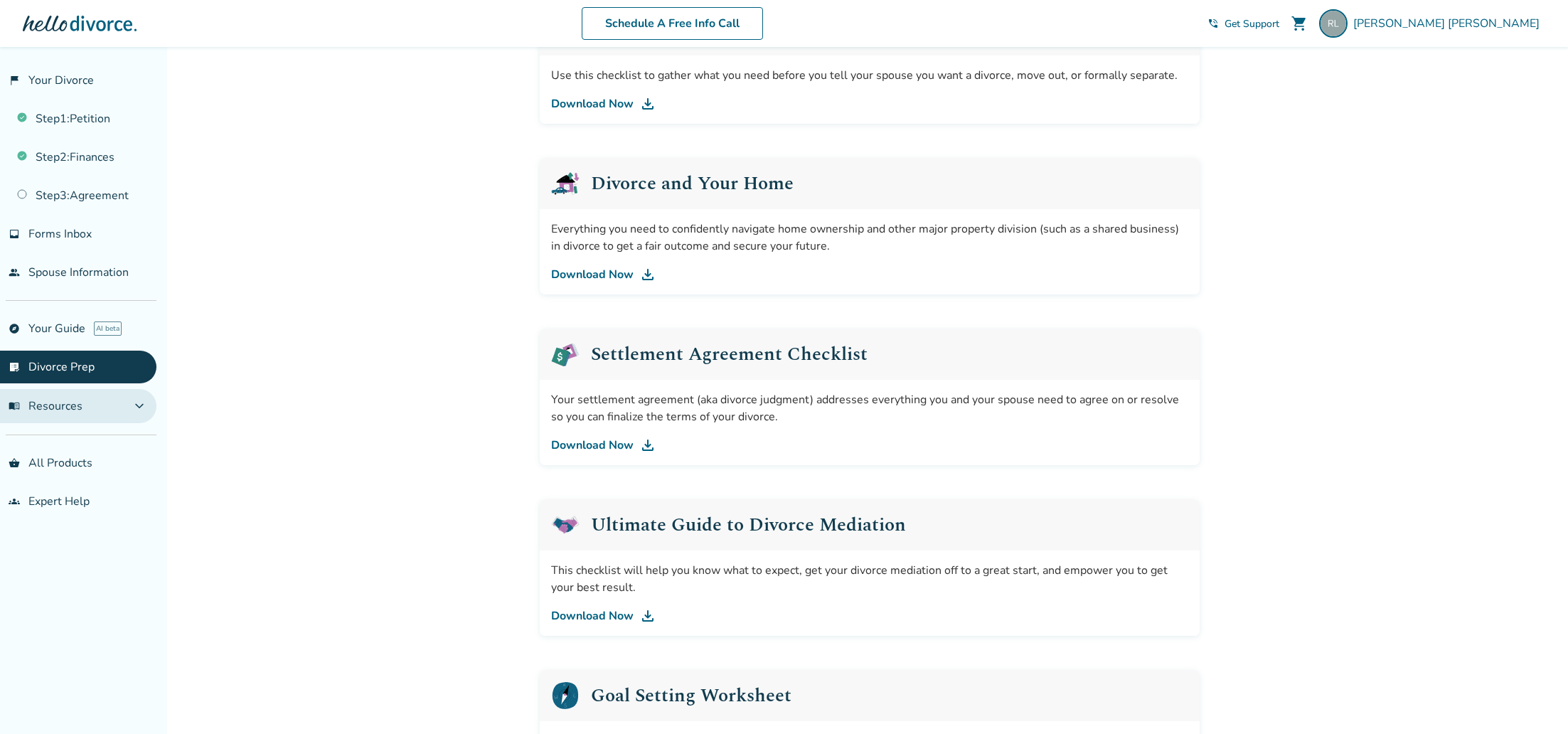
click at [55, 408] on span "menu_book Resources" at bounding box center [45, 406] width 74 height 16
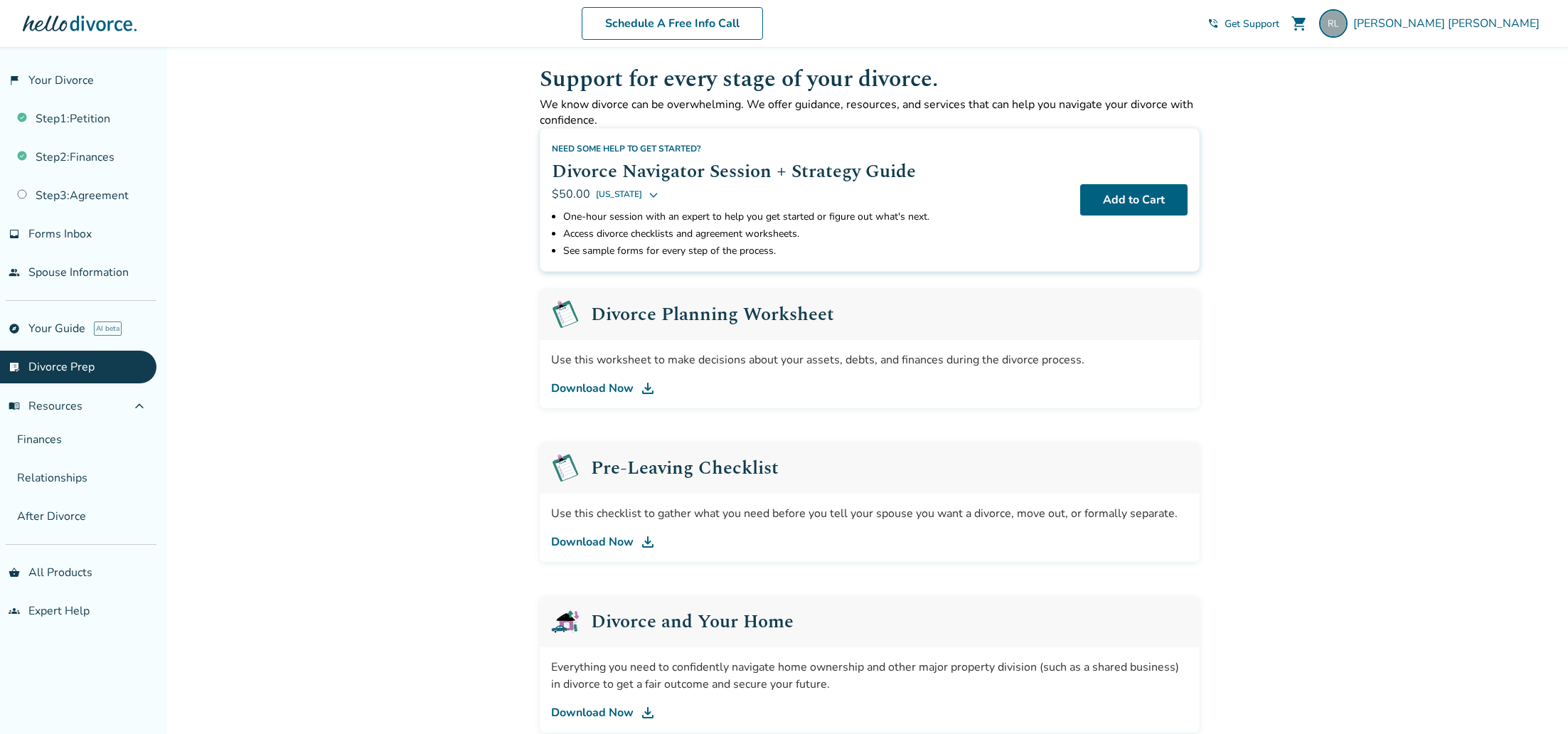
scroll to position [0, 0]
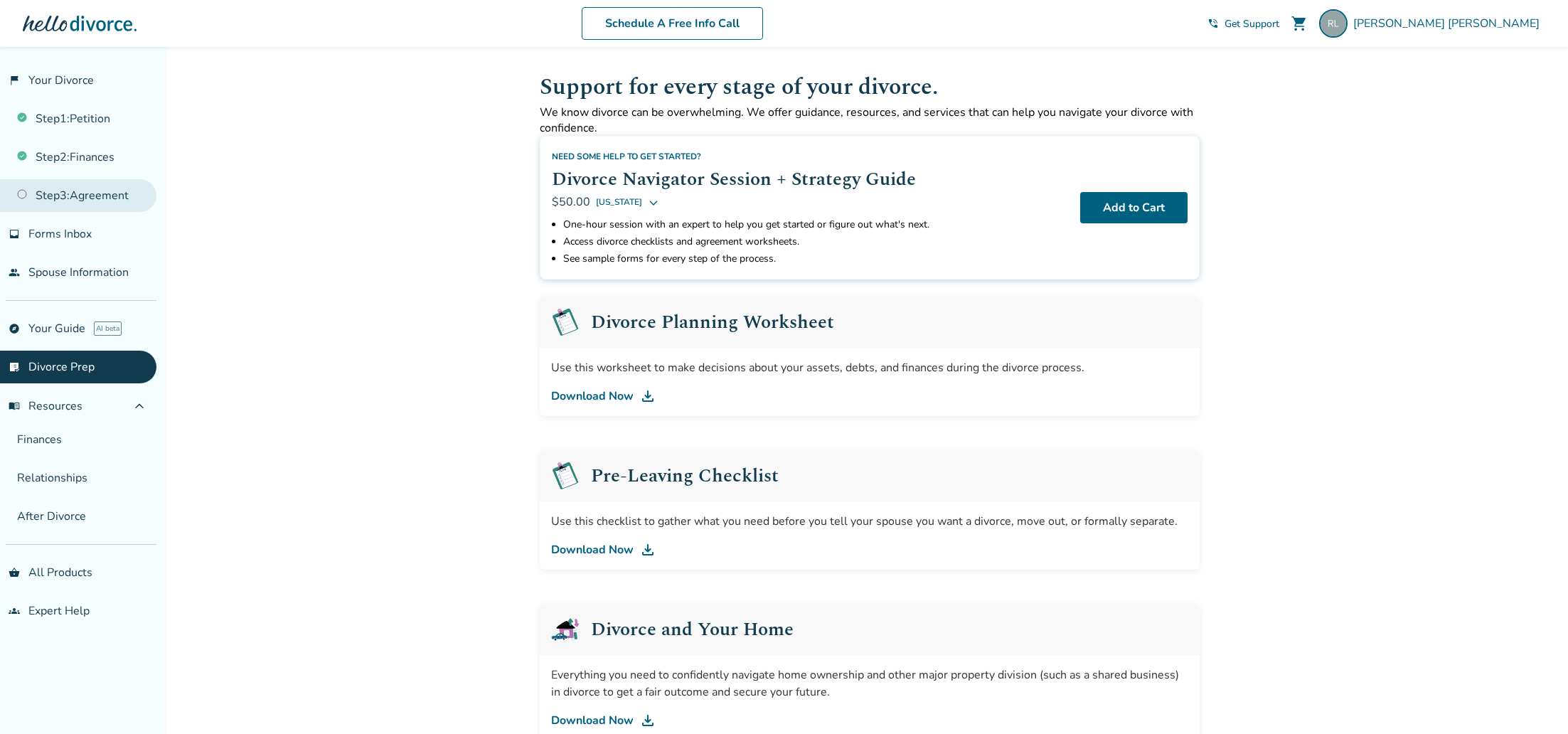
click at [108, 187] on link "Step 3 : Agreement" at bounding box center [78, 195] width 157 height 32
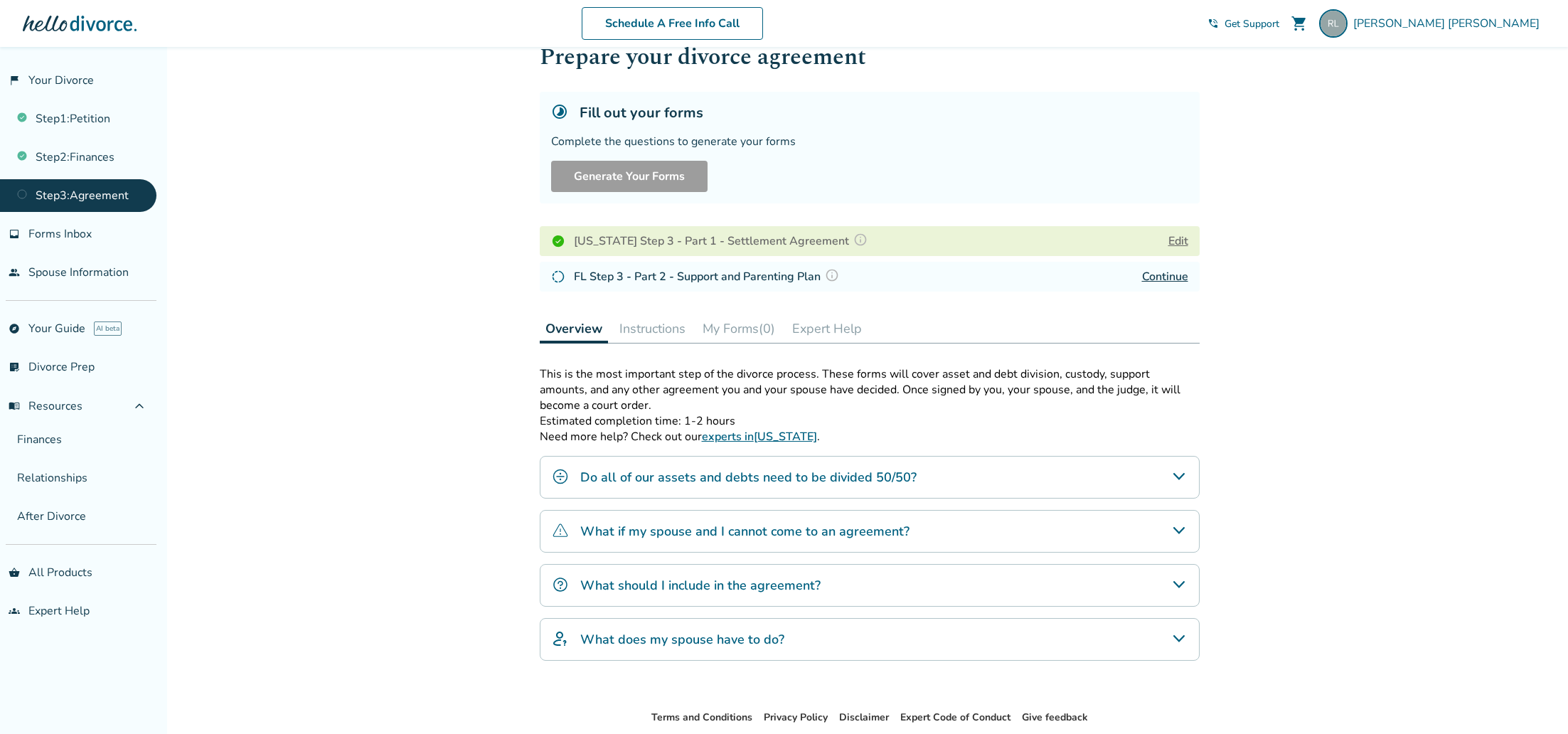
scroll to position [41, 0]
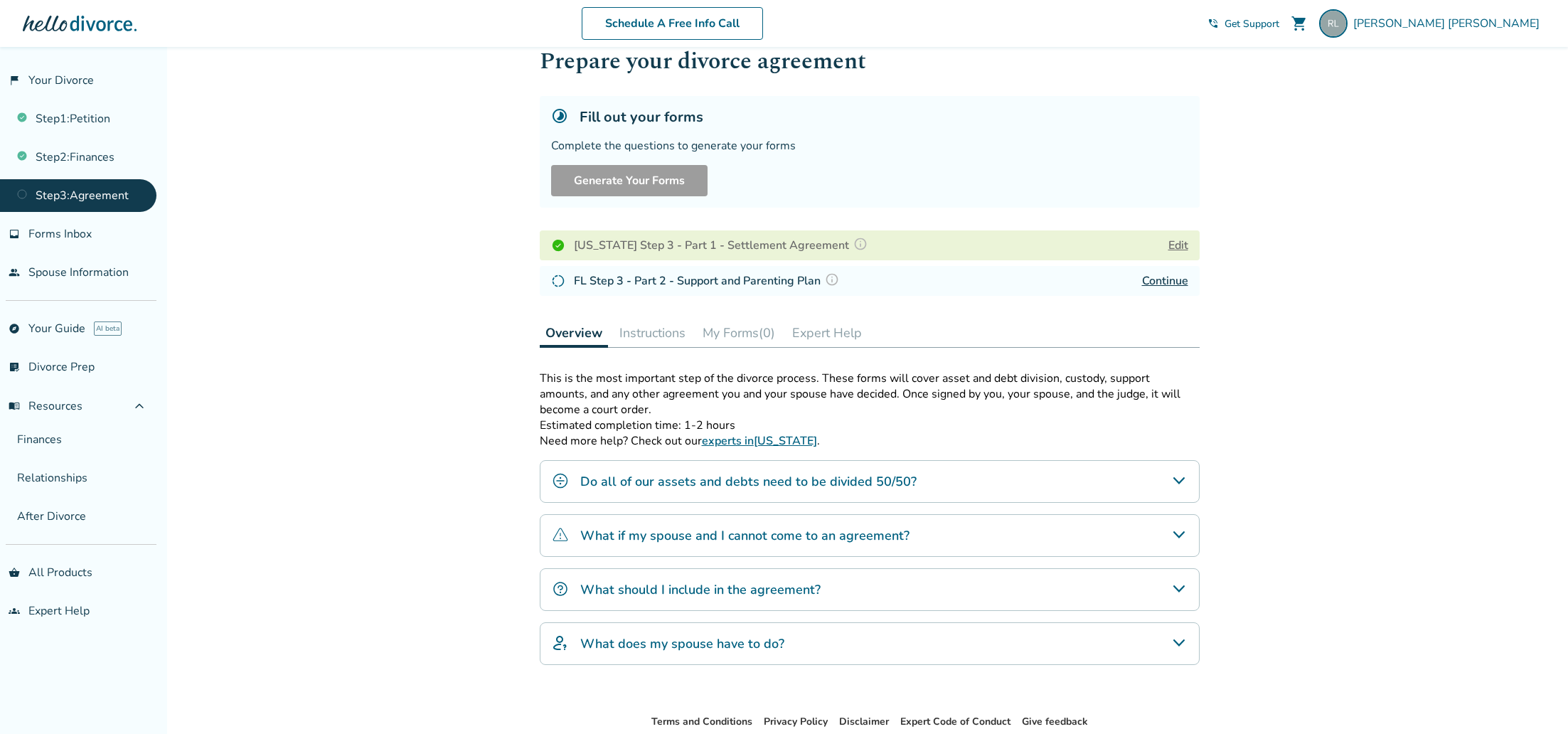
click at [1168, 279] on link "Continue" at bounding box center [1165, 280] width 46 height 16
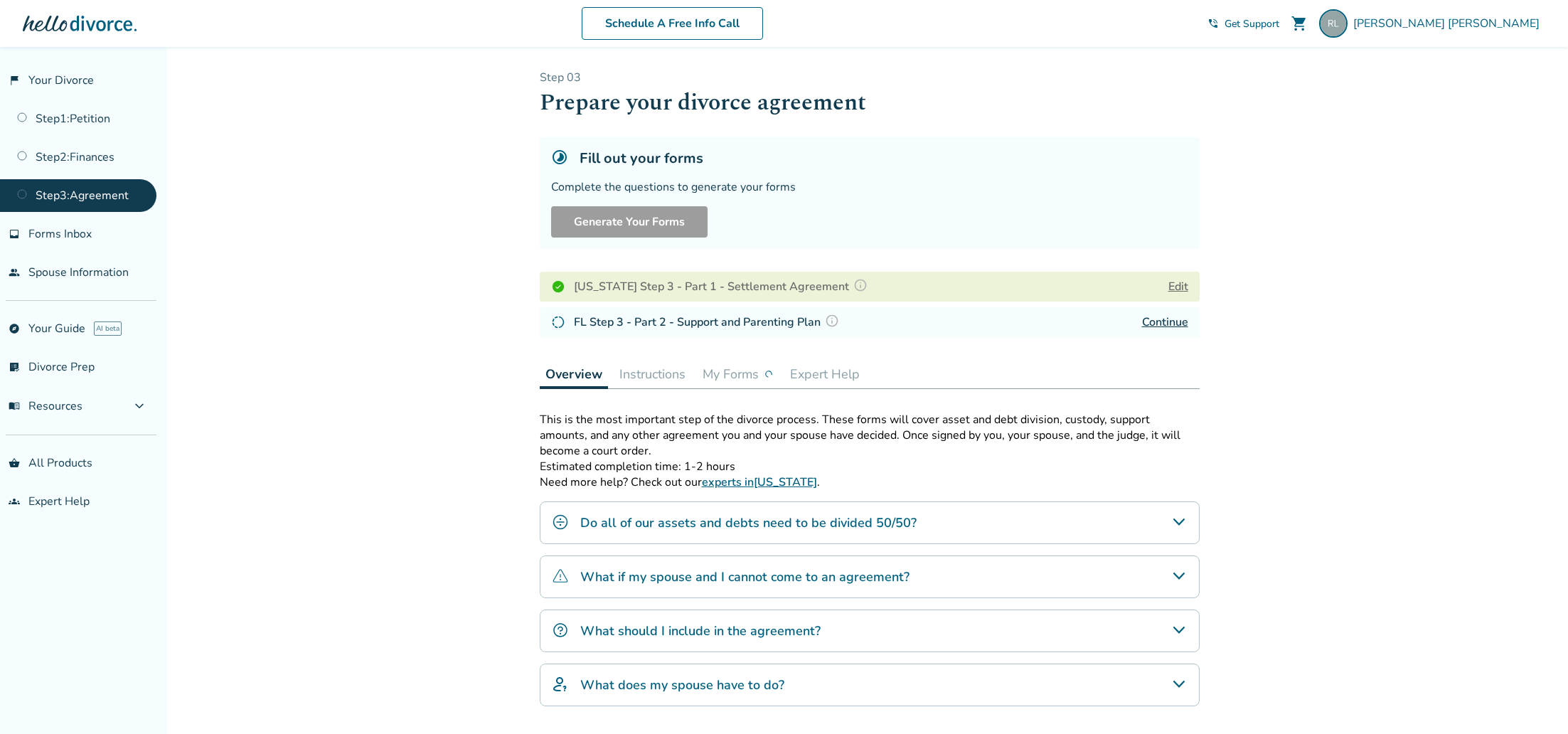
click at [740, 378] on button "My Forms" at bounding box center [738, 374] width 82 height 29
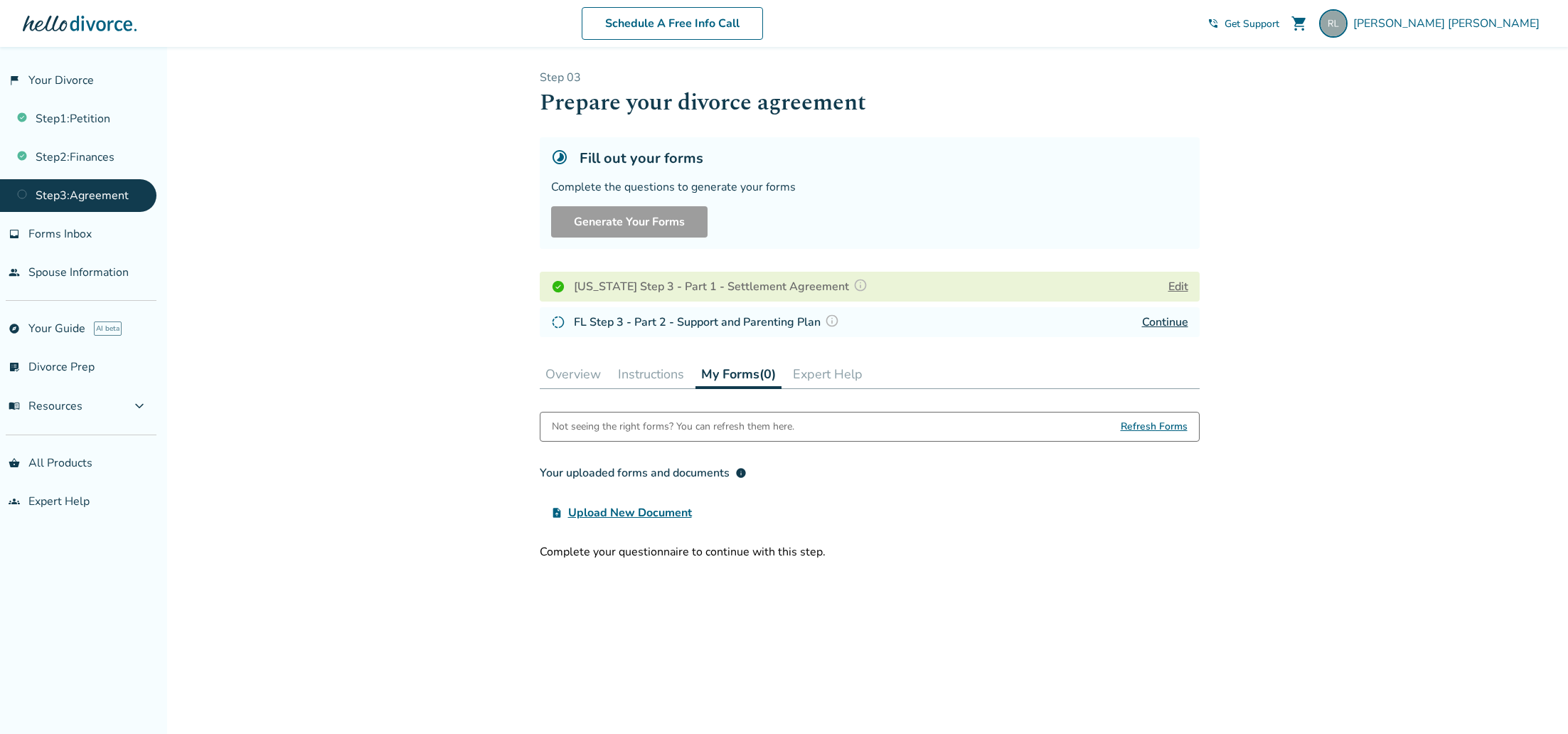
click at [1176, 425] on span "Refresh Forms" at bounding box center [1154, 426] width 67 height 29
click at [832, 303] on div "[US_STATE] Step 3 - Part 1 - Settlement Agreement Edit FL Step 3 - Part 2 - Sup…" at bounding box center [869, 304] width 660 height 77
click at [887, 321] on div "FL Step 3 - Part 2 - Support and Parenting Plan Continue" at bounding box center [869, 322] width 660 height 30
click at [1154, 321] on link "Continue" at bounding box center [1165, 322] width 46 height 16
